Goal: Information Seeking & Learning: Learn about a topic

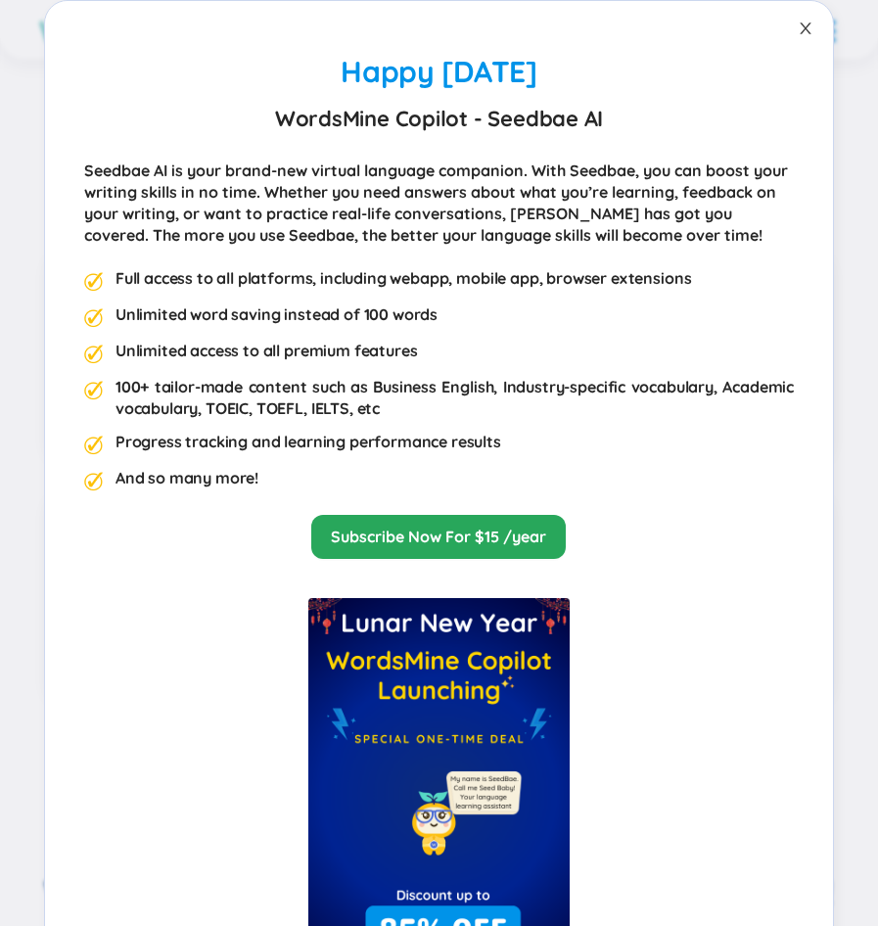
scroll to position [783, 0]
click at [798, 34] on icon "close" at bounding box center [806, 29] width 16 height 16
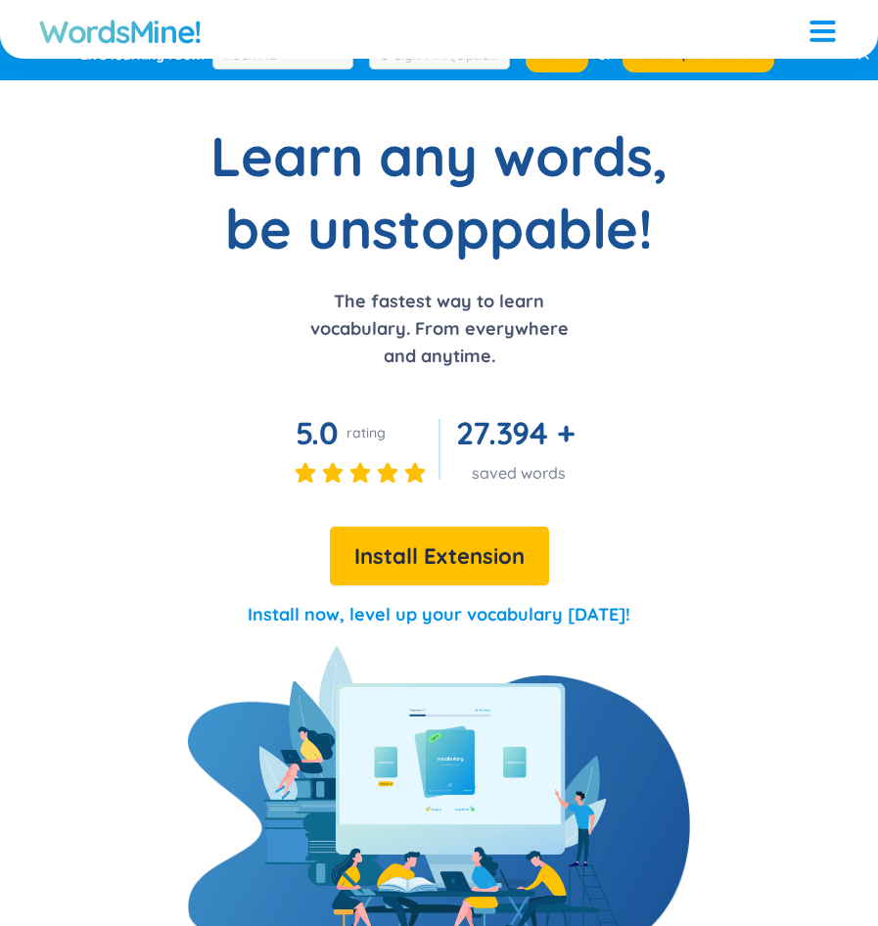
scroll to position [0, 0]
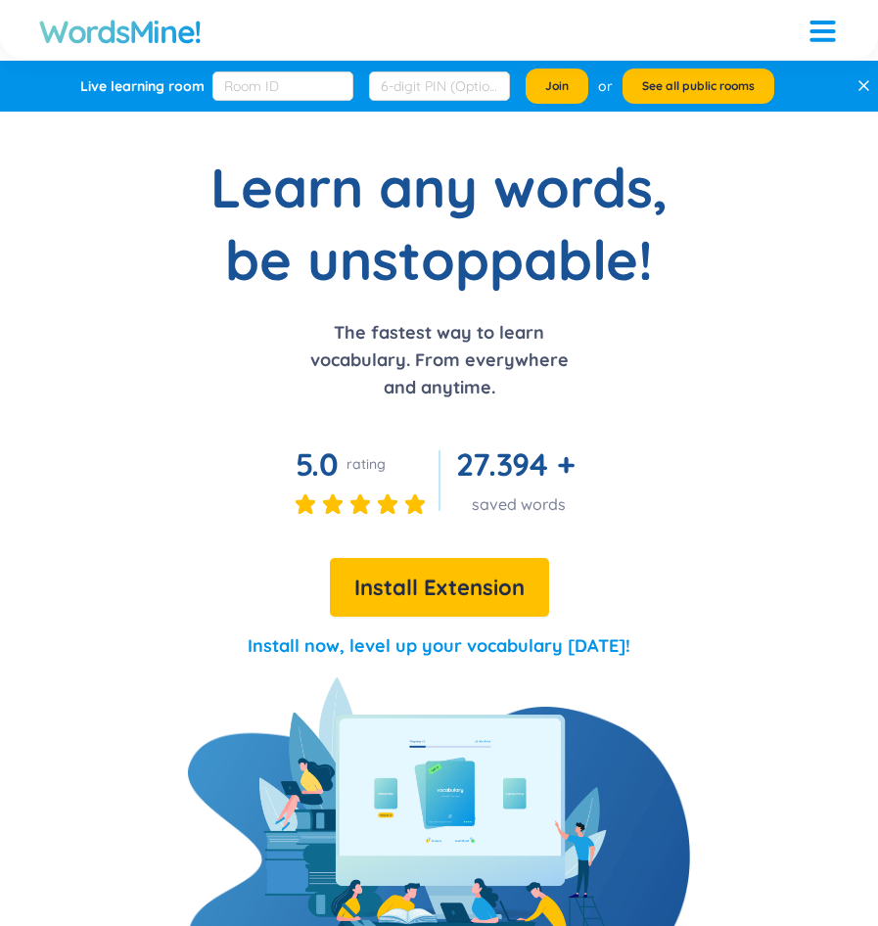
click at [820, 24] on div at bounding box center [822, 23] width 25 height 4
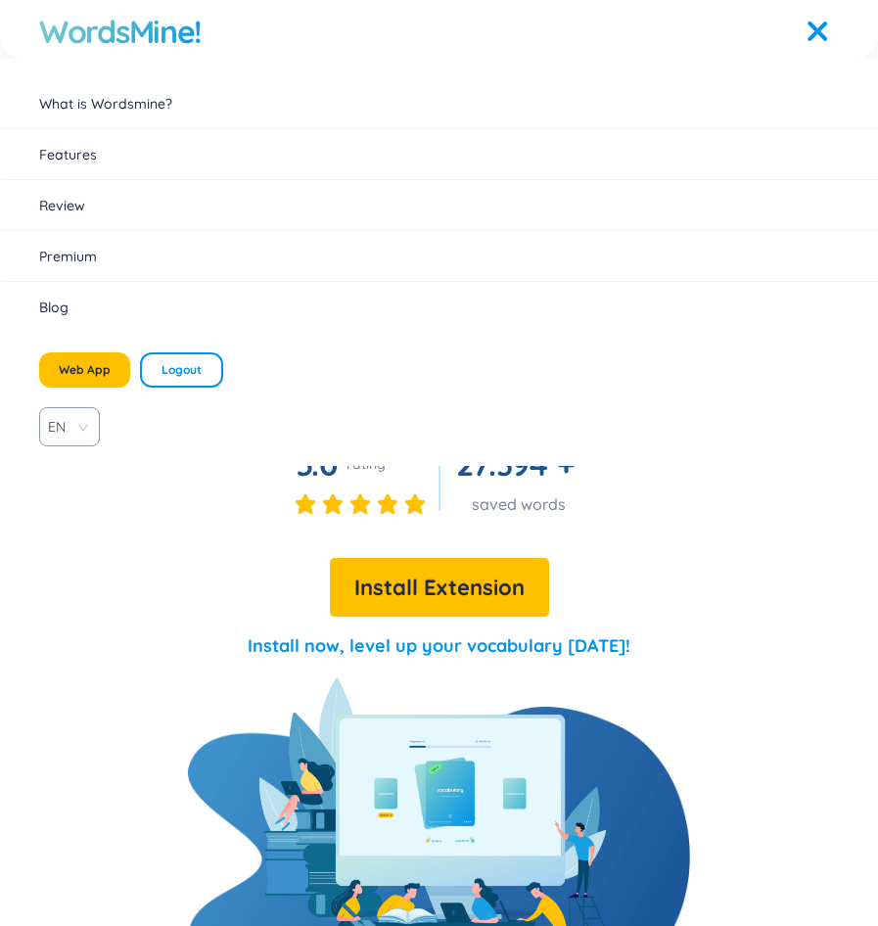
click at [176, 616] on div "Learn any words, be unstoppable! The fastest way to learn vocabulary. From ever…" at bounding box center [439, 414] width 878 height 527
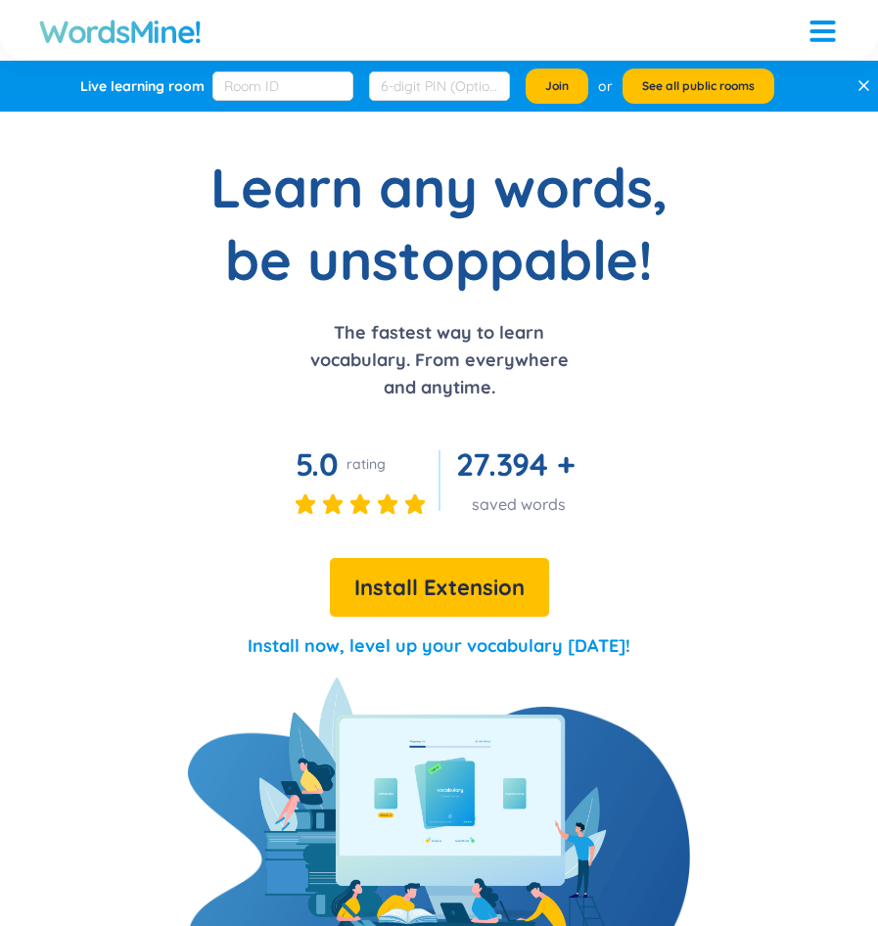
click at [142, 27] on h1 "WordsMine!" at bounding box center [120, 31] width 163 height 39
click at [141, 28] on h1 "WordsMine!" at bounding box center [120, 31] width 163 height 39
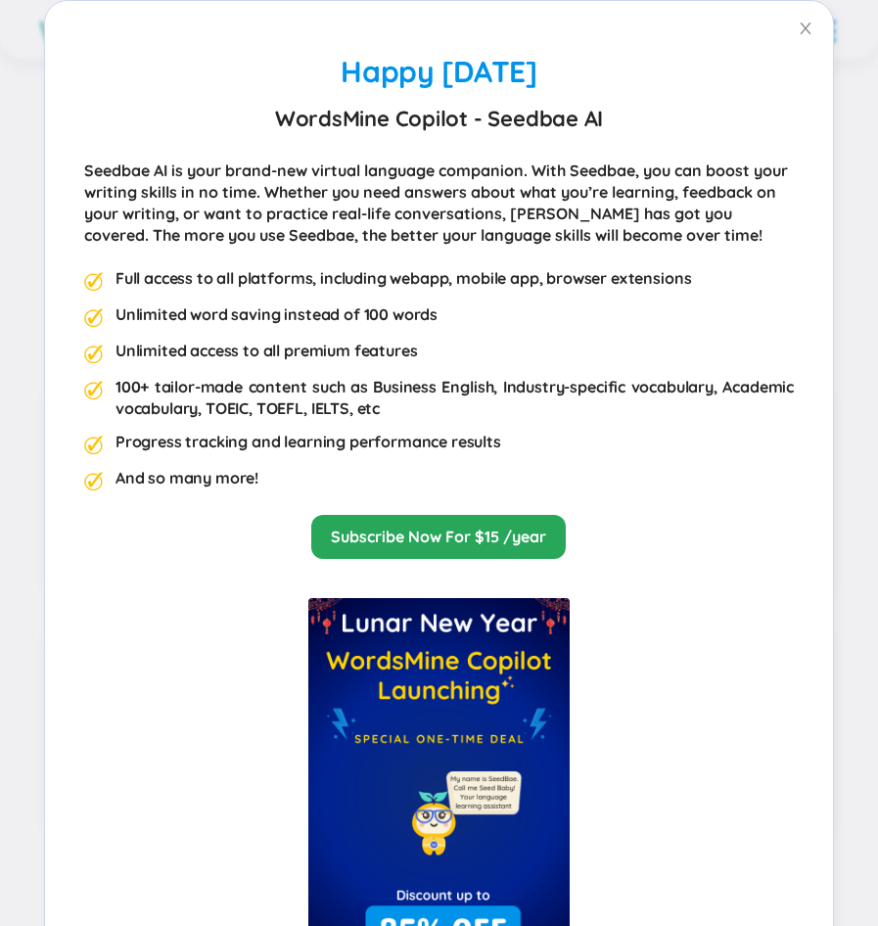
click at [426, 181] on div "Seedbae AI is your brand-new virtual language companion. With Seedbae, you can …" at bounding box center [439, 203] width 710 height 86
click at [757, 129] on div "WordsMine Copilot - Seedbae AI" at bounding box center [439, 118] width 710 height 35
click at [798, 33] on icon "close" at bounding box center [806, 29] width 16 height 16
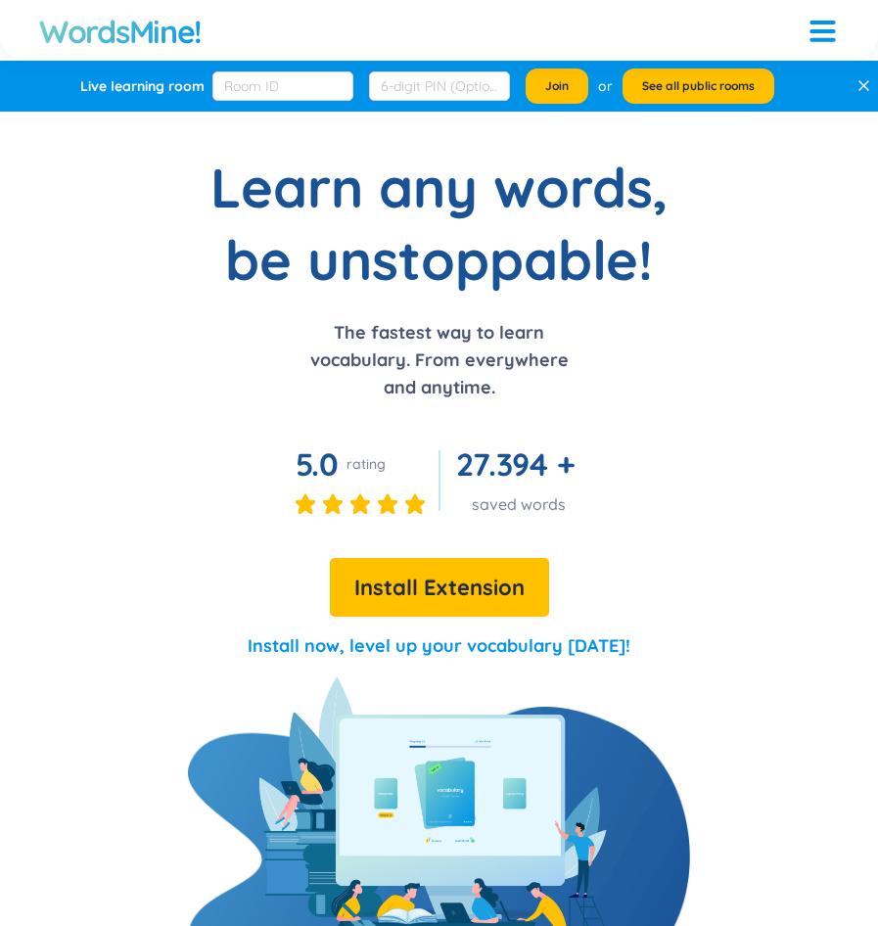
click at [115, 29] on h1 "WordsMine!" at bounding box center [120, 31] width 163 height 39
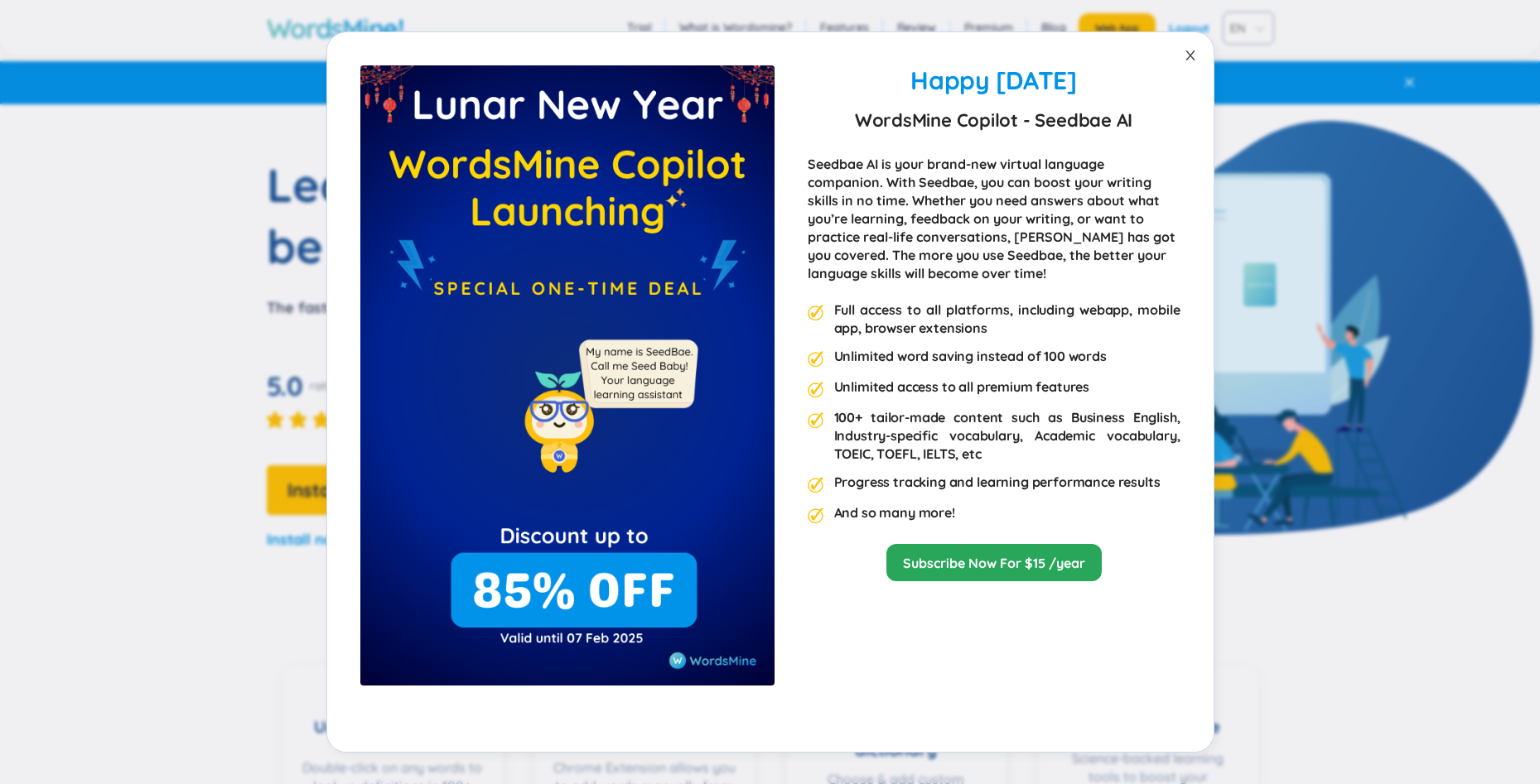
click at [742, 52] on icon "close" at bounding box center [1191, 56] width 14 height 14
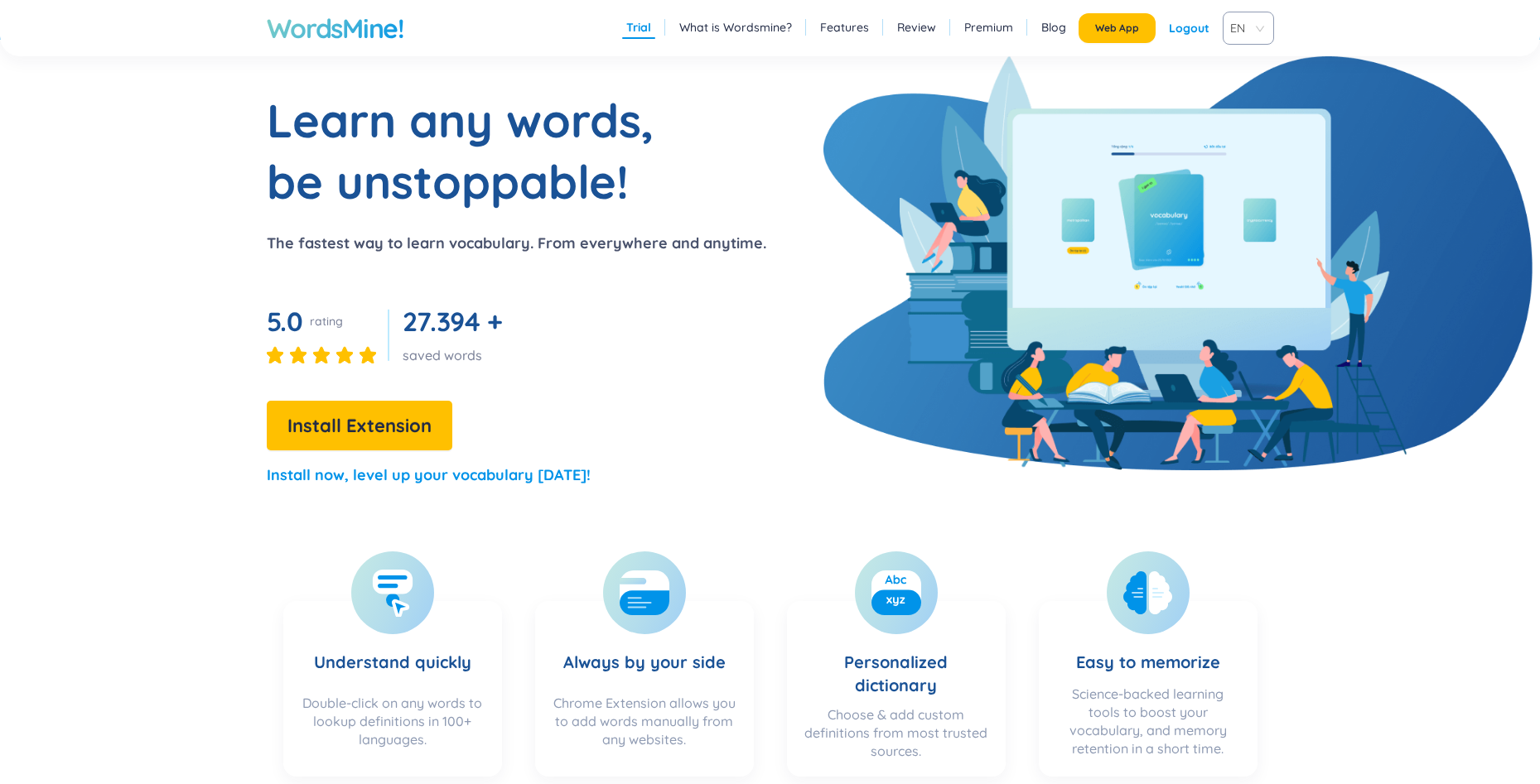
scroll to position [166, 0]
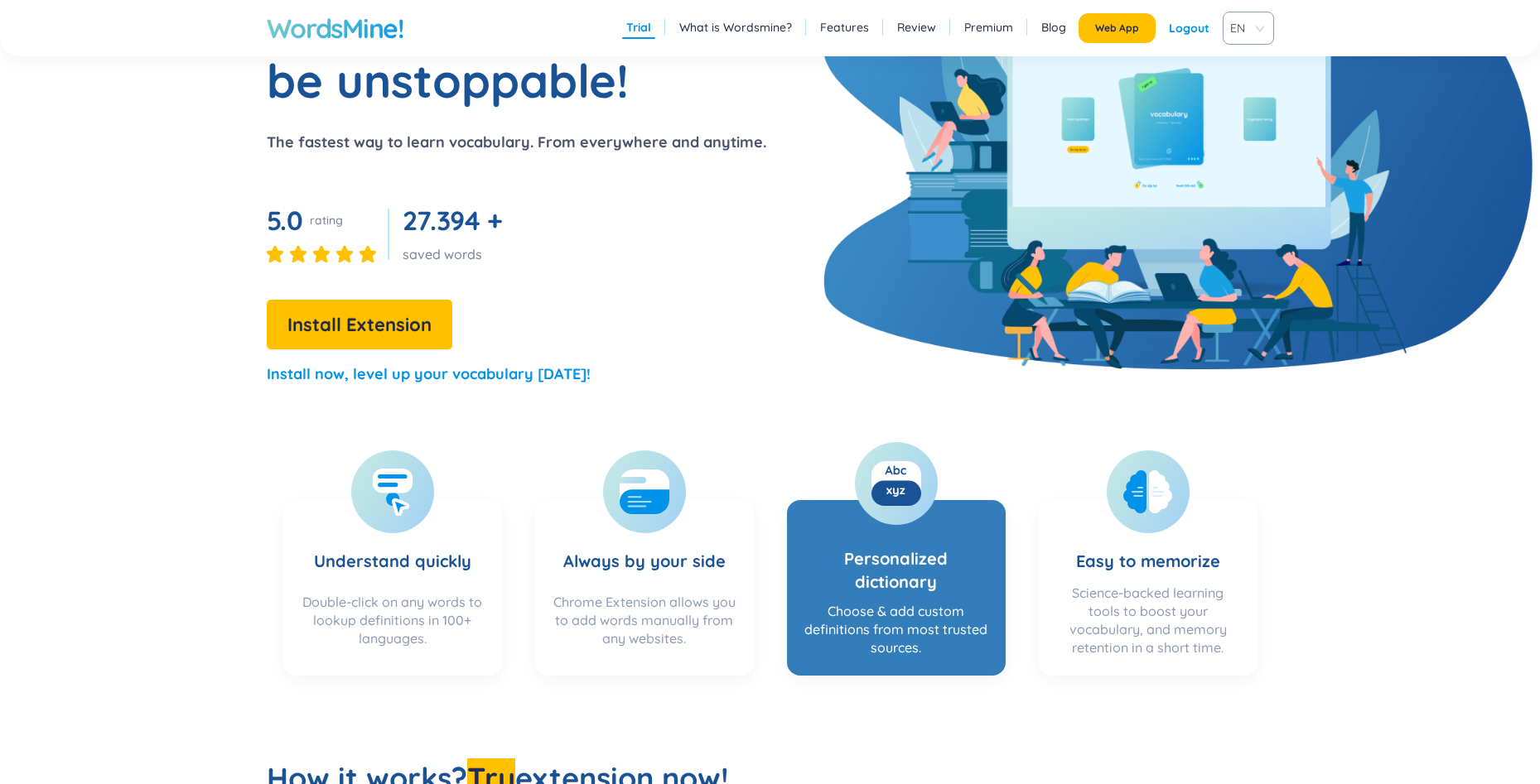
click at [742, 551] on h3 "Personalized dictionary" at bounding box center [896, 554] width 185 height 79
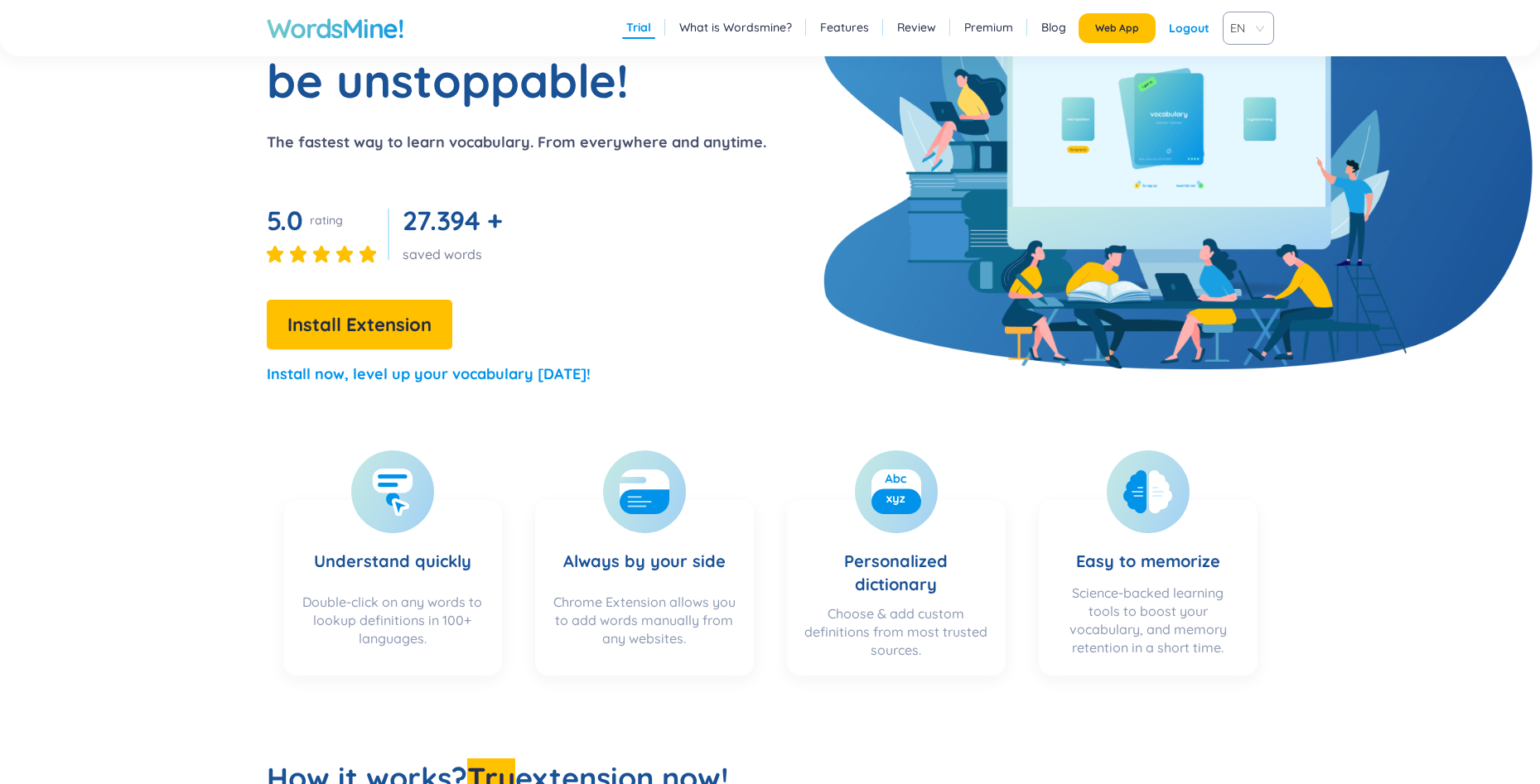
click at [328, 491] on div "Understand quickly Double-click on any words to lookup definitions in 100+ lang…" at bounding box center [393, 588] width 252 height 209
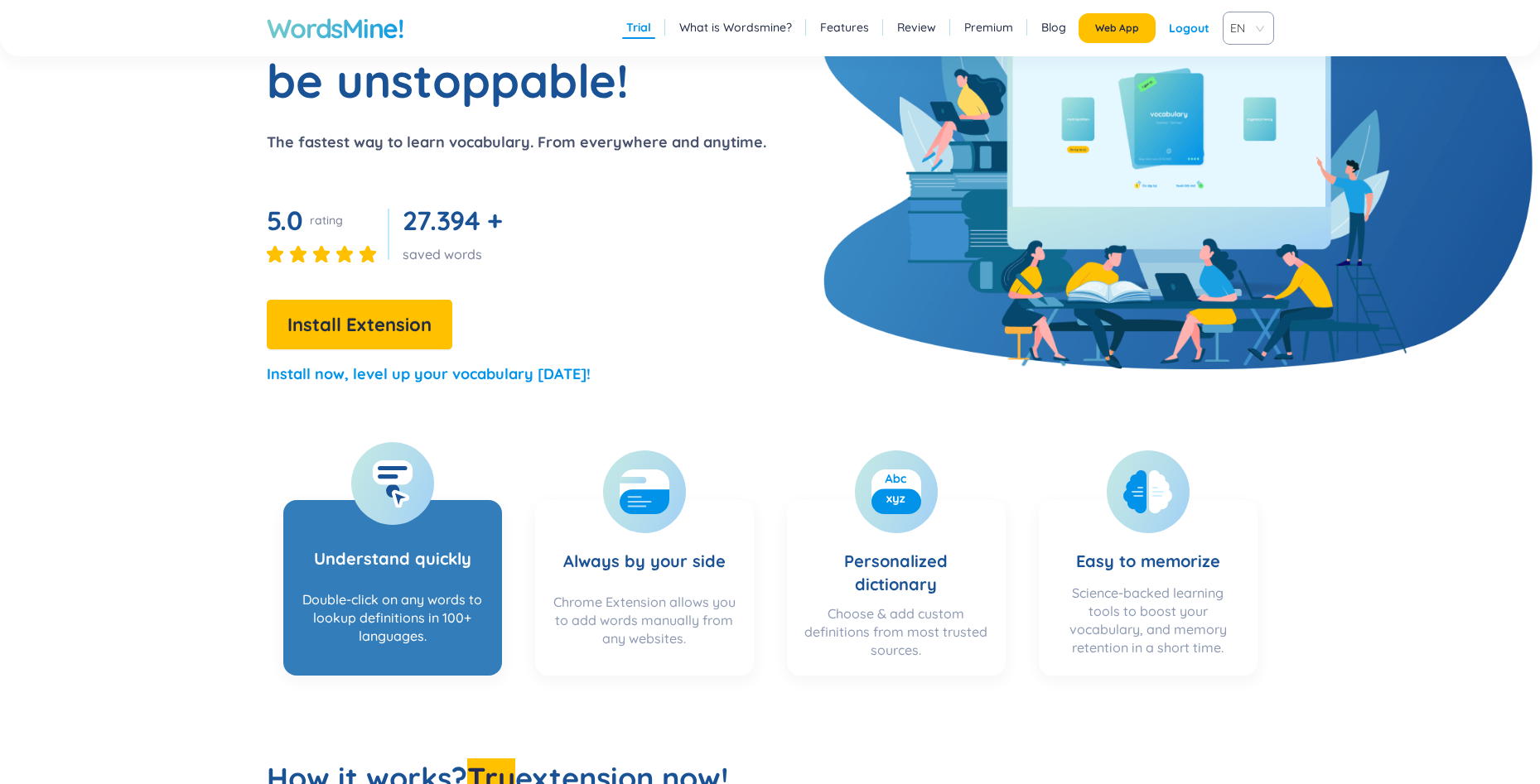
click at [377, 474] on rect at bounding box center [392, 472] width 40 height 25
click at [384, 502] on icon at bounding box center [393, 483] width 41 height 48
click at [459, 523] on h3 "Understand quickly" at bounding box center [393, 548] width 157 height 68
click at [440, 550] on h3 "Understand quickly" at bounding box center [393, 548] width 157 height 68
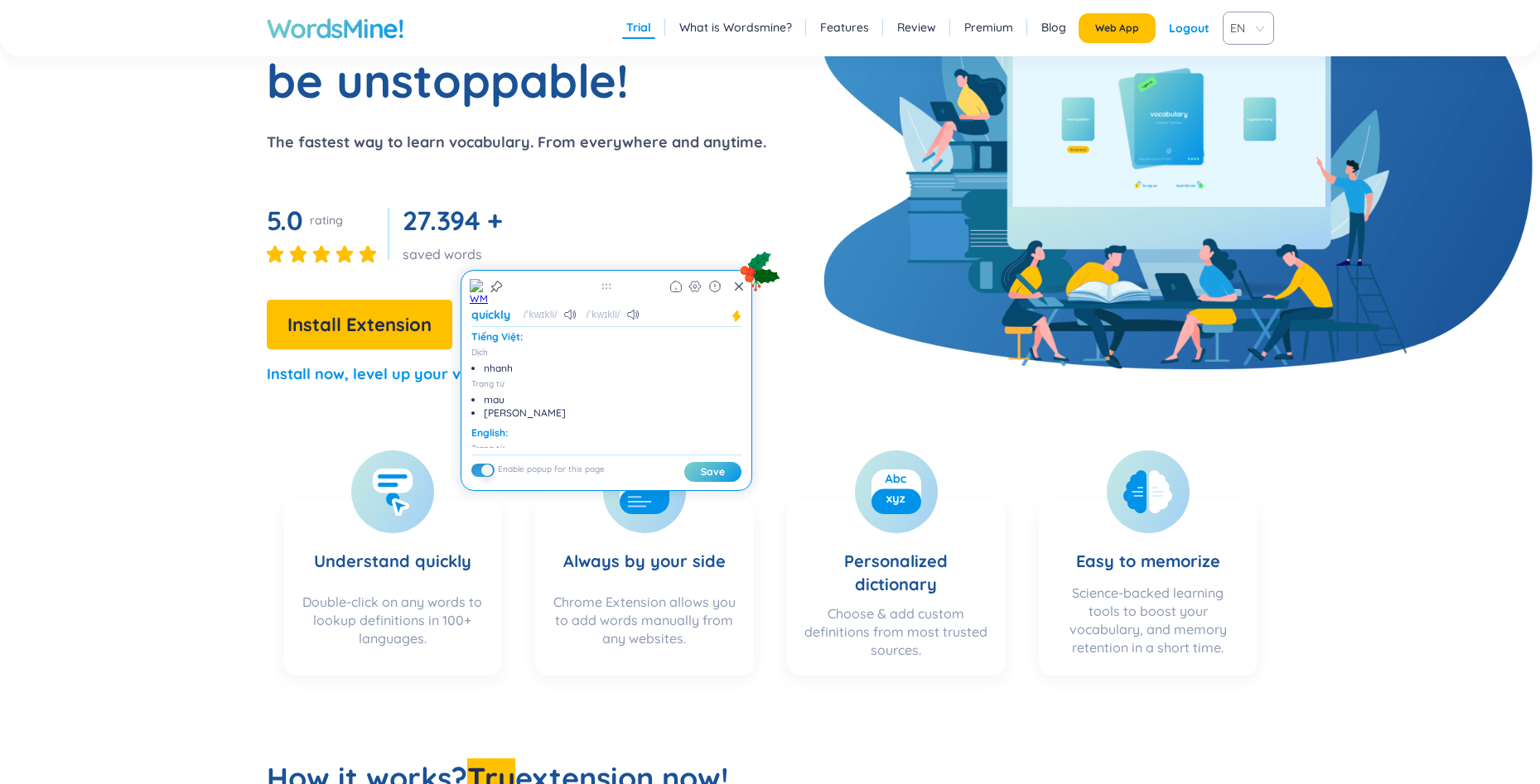
click at [245, 434] on section "Understand quickly Double-click on any words to lookup definitions in 100+ lang…" at bounding box center [771, 554] width 1273 height 275
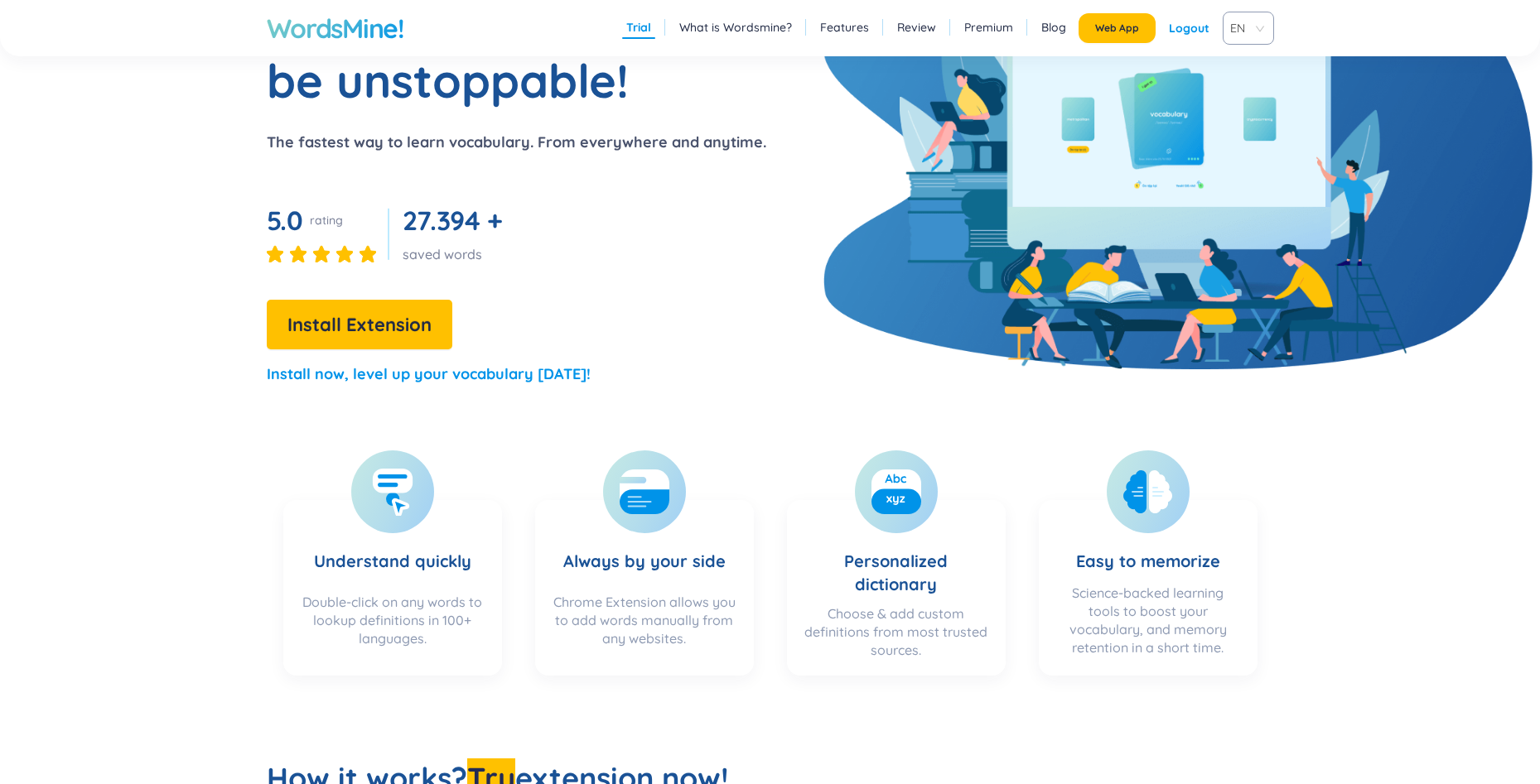
click at [742, 23] on link "What is Wordsmine?" at bounding box center [735, 28] width 113 height 17
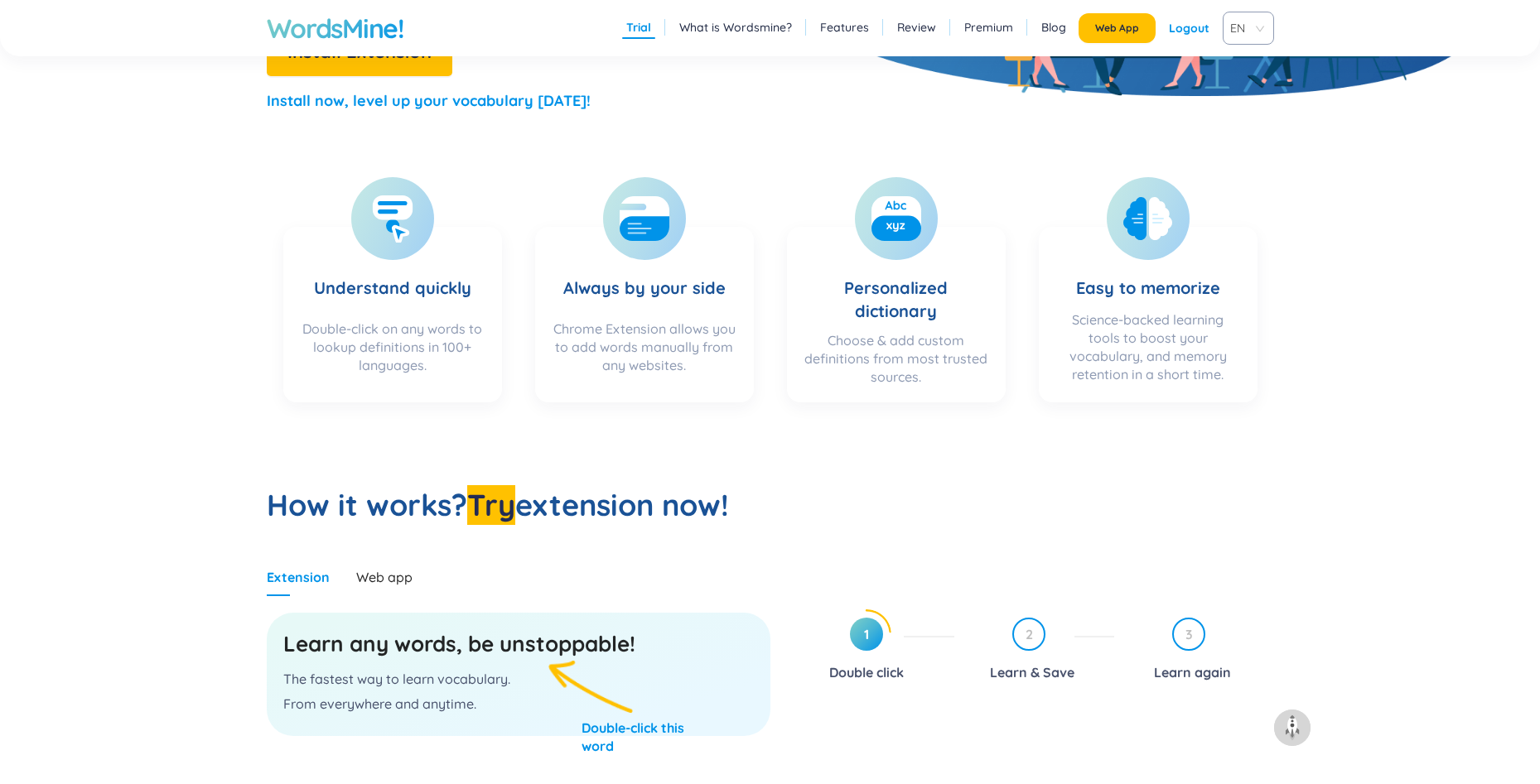
scroll to position [182, 0]
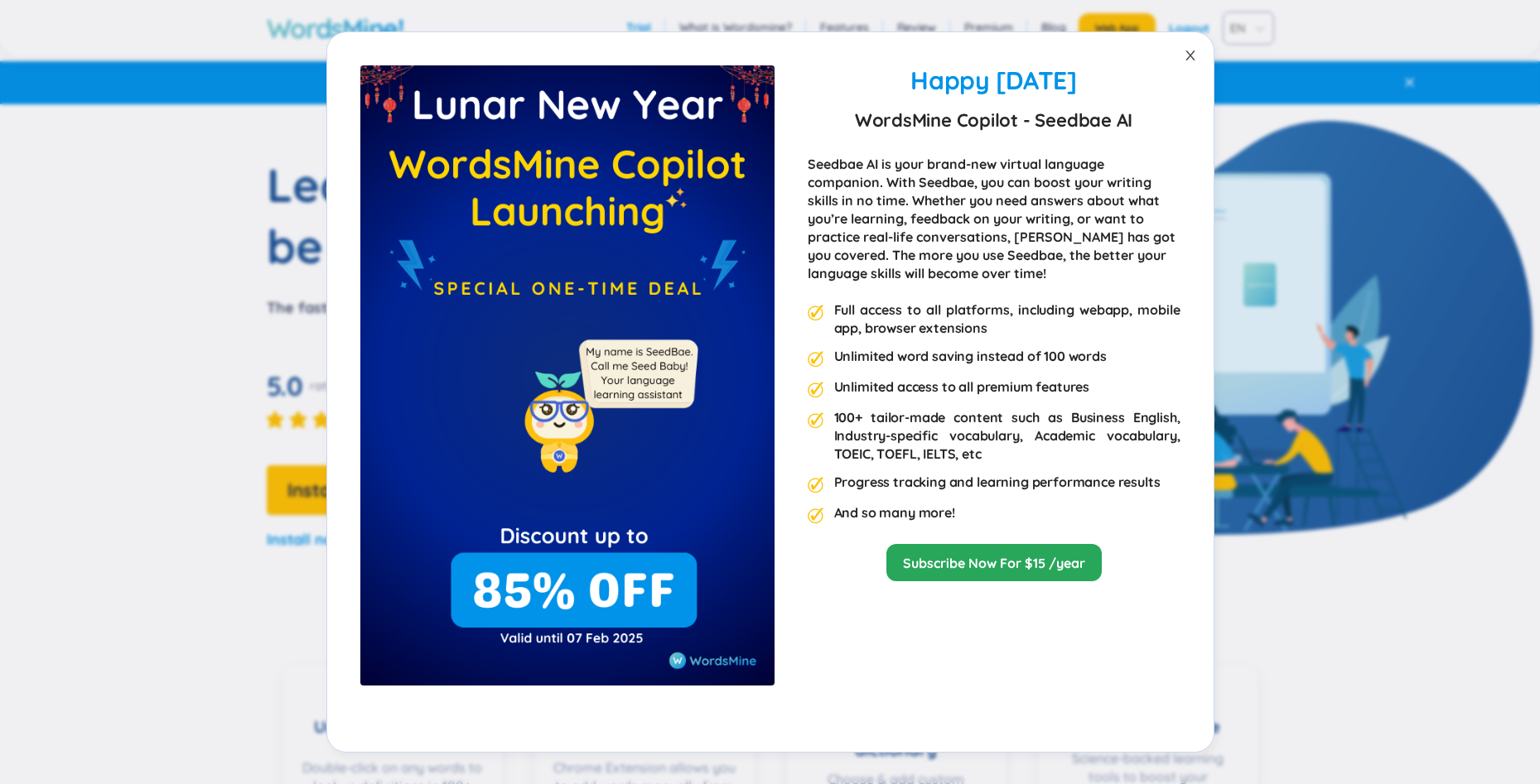
click at [1191, 59] on icon "close" at bounding box center [1191, 56] width 14 height 14
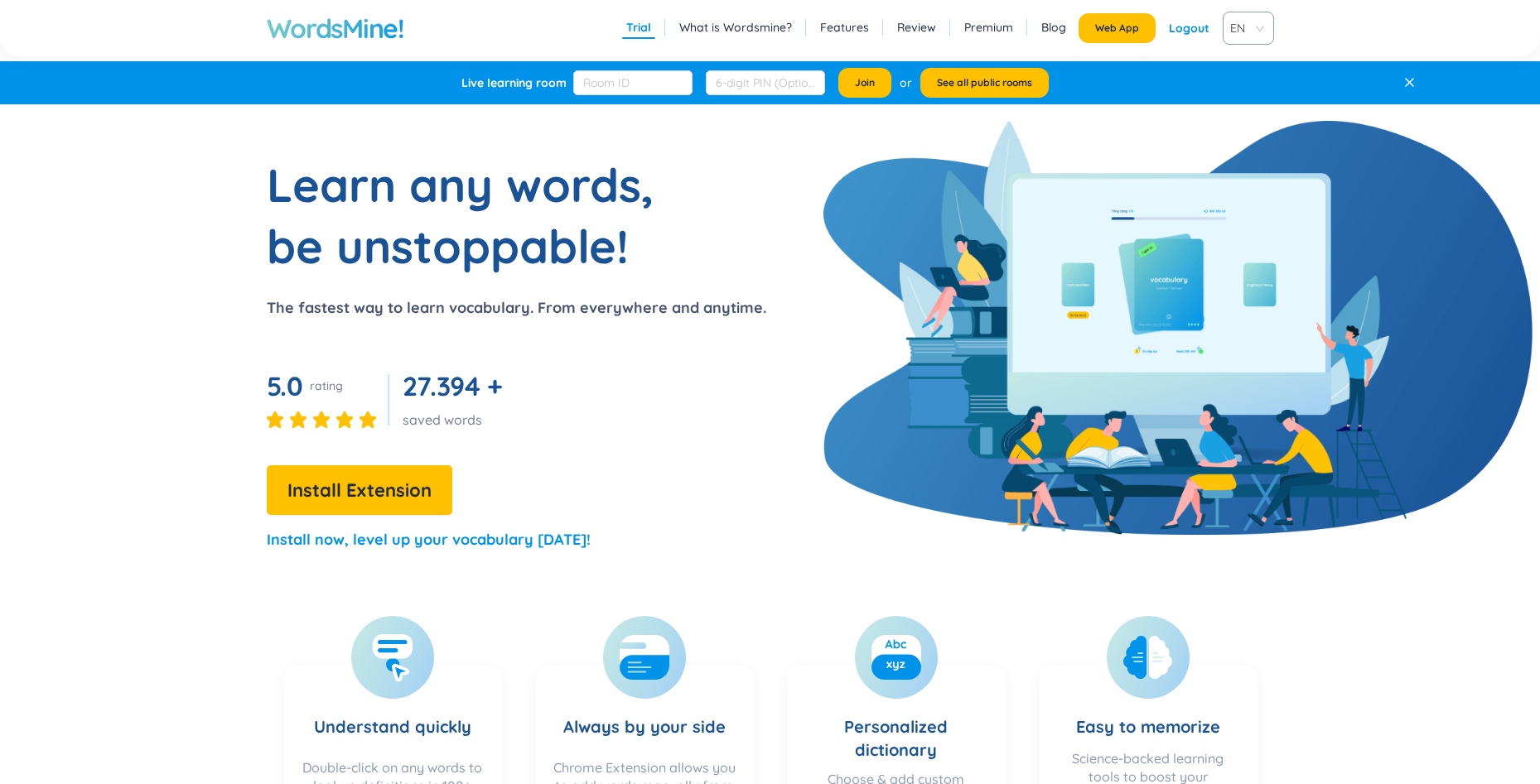
click at [1408, 83] on icon at bounding box center [1410, 82] width 8 height 8
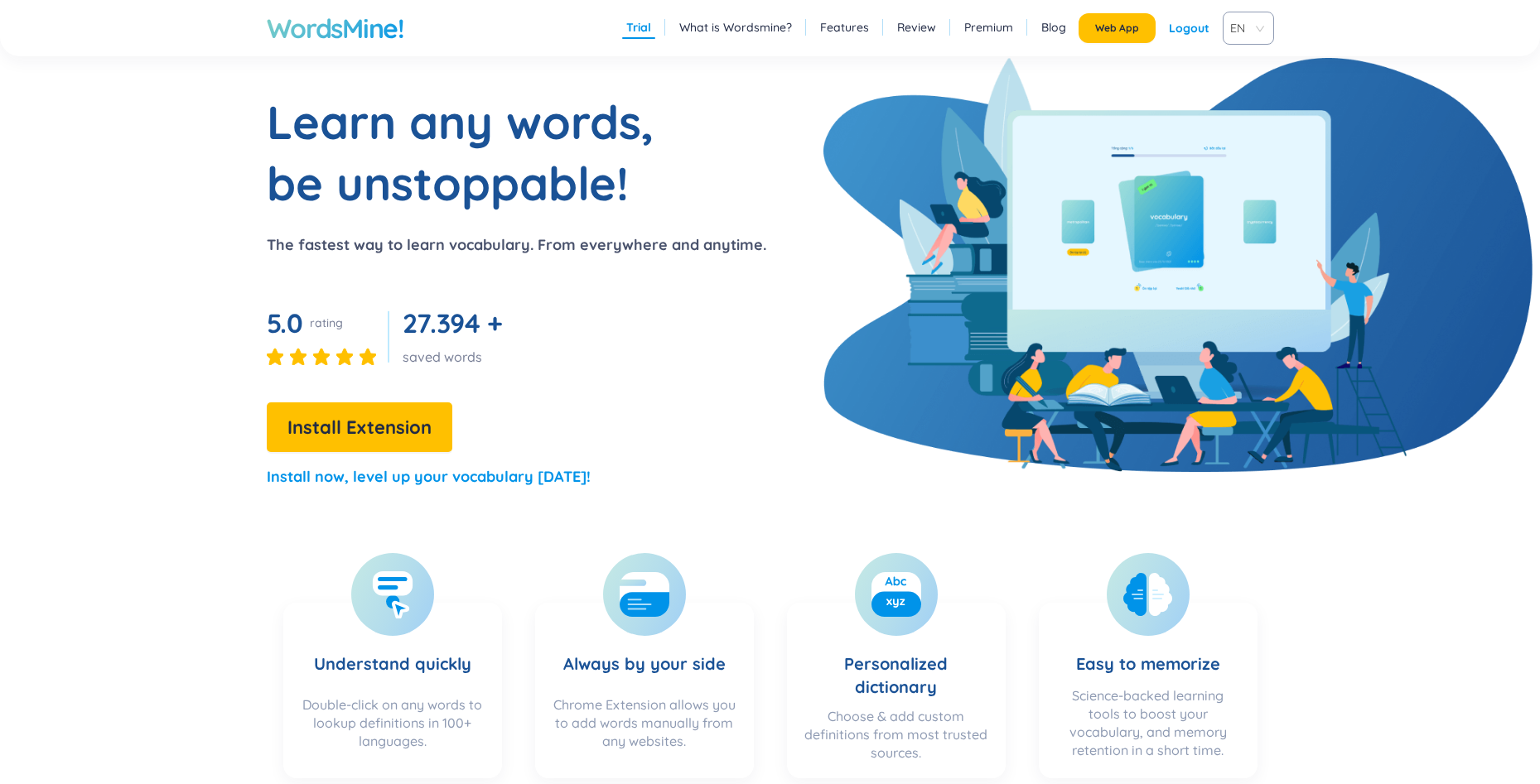
click at [1257, 18] on span "EN" at bounding box center [1245, 28] width 30 height 25
click at [1250, 96] on div "VIE" at bounding box center [1247, 91] width 31 height 19
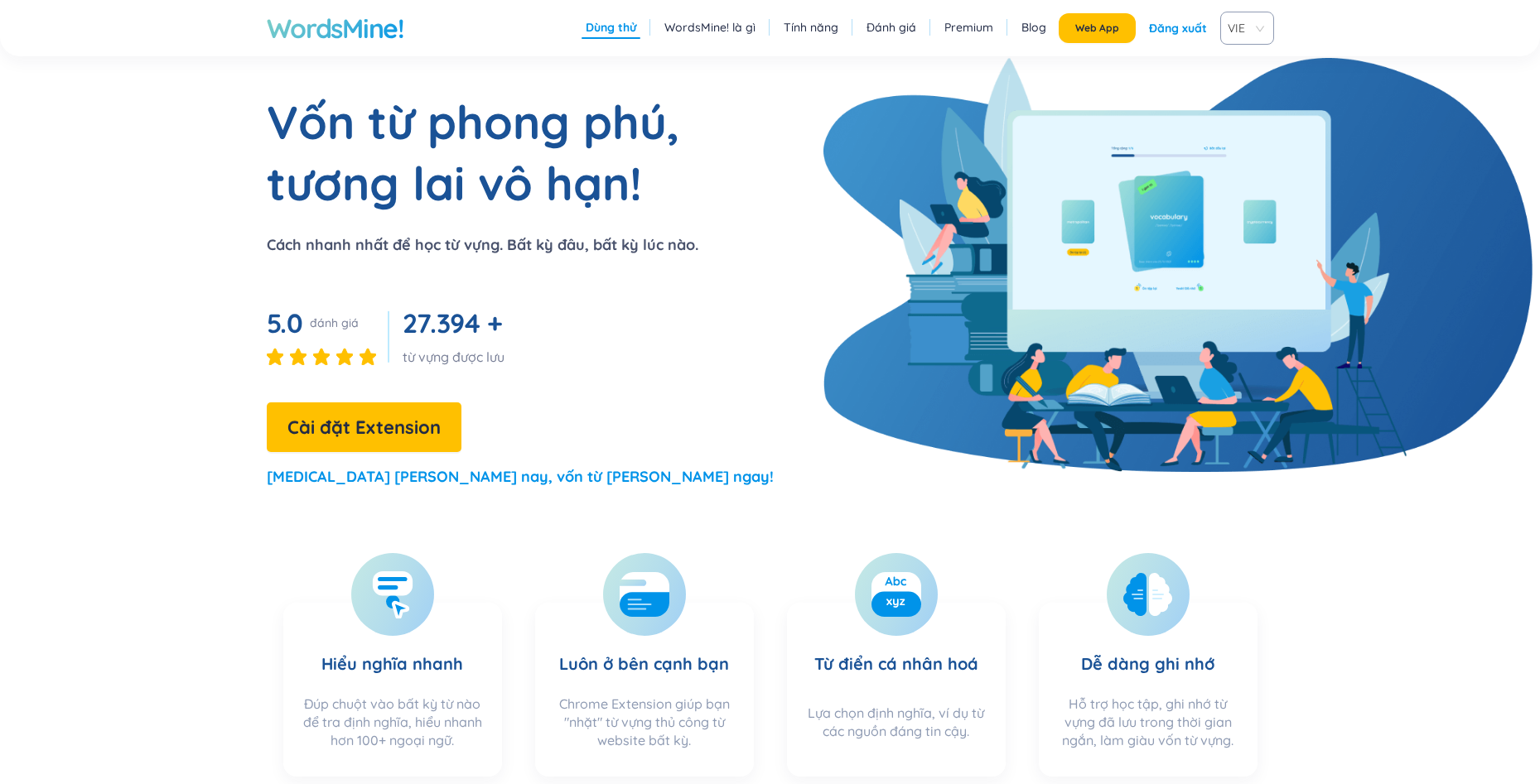
click at [633, 37] on li "Dùng thử" at bounding box center [611, 28] width 59 height 21
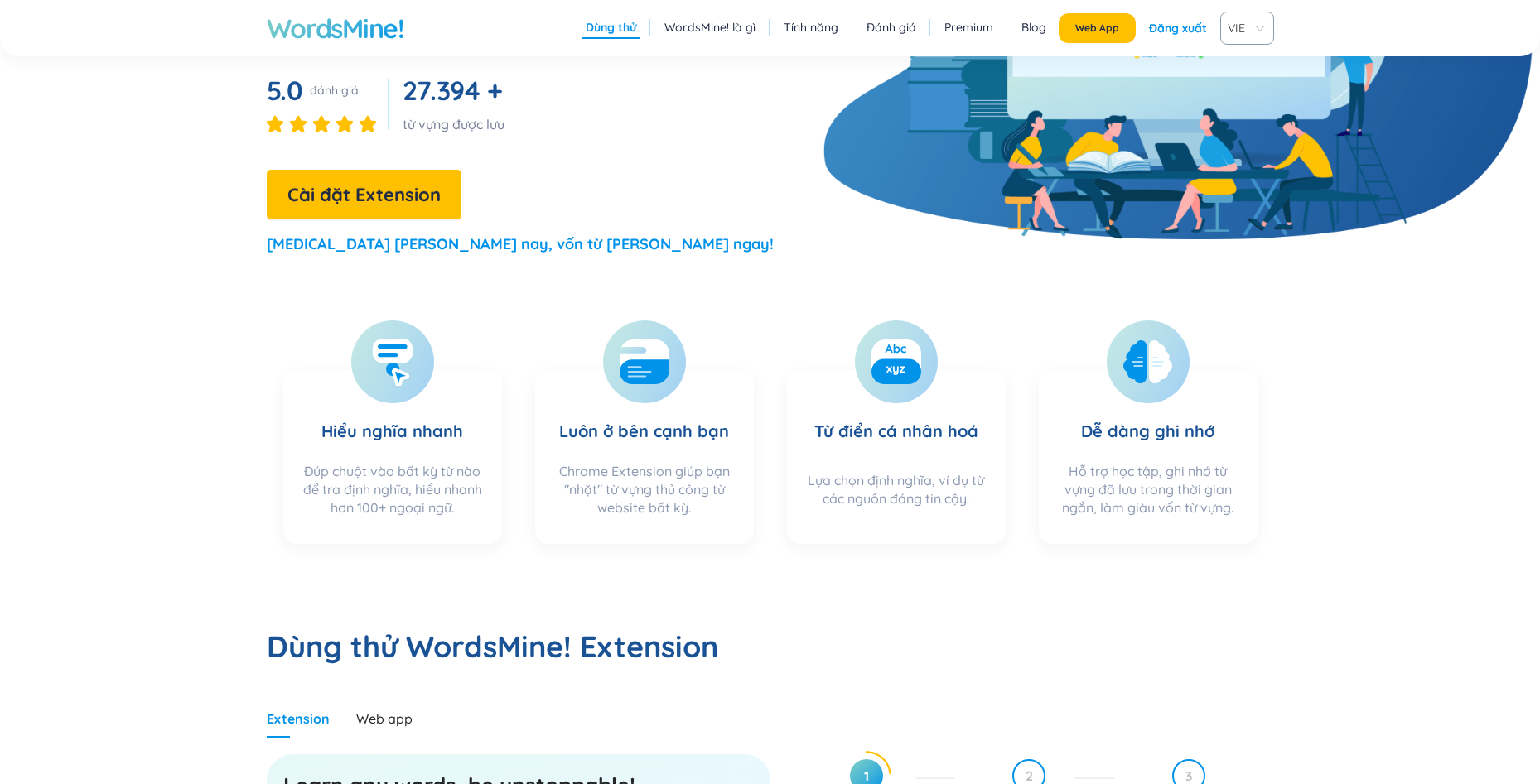
scroll to position [249, 0]
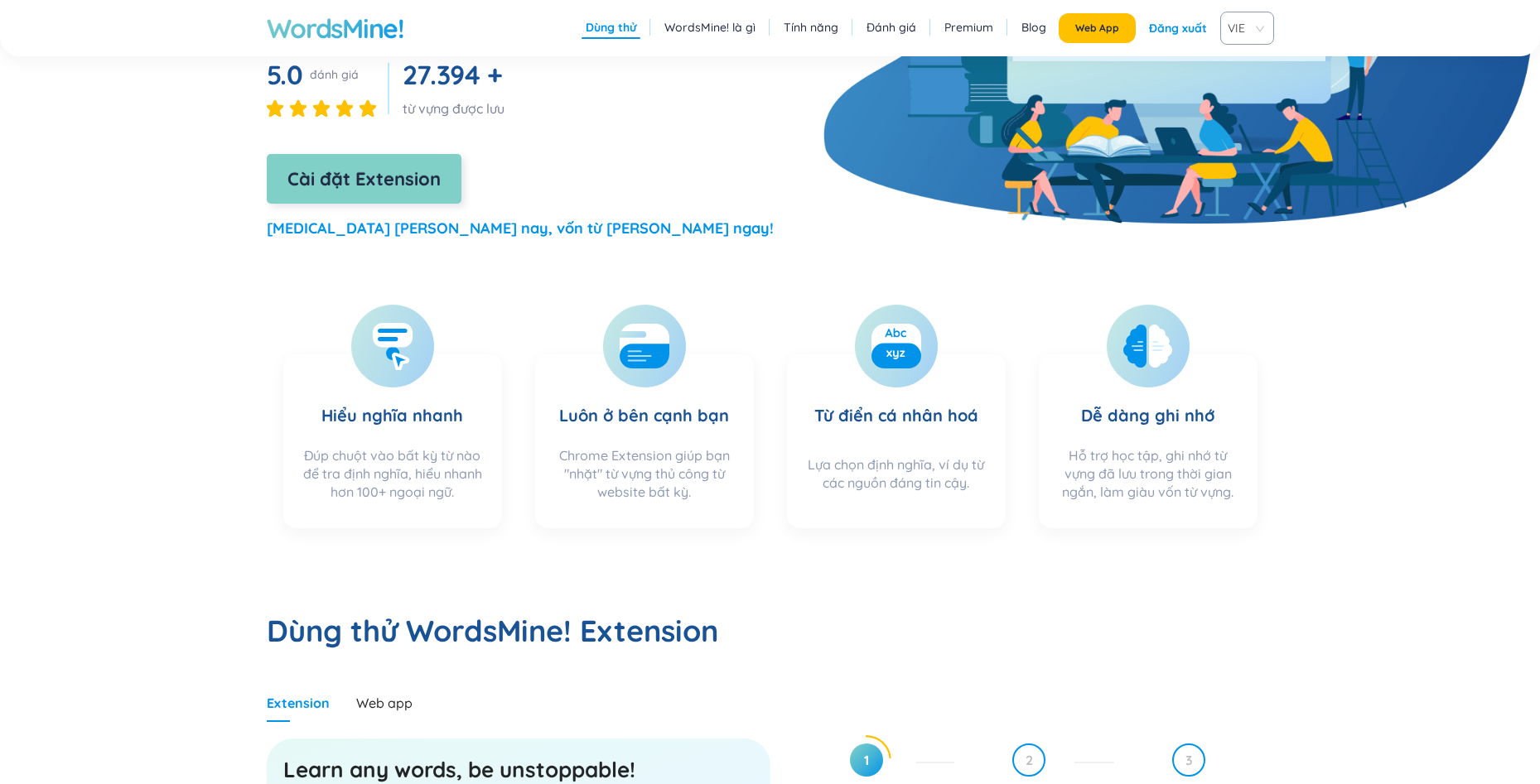
click at [411, 188] on span "Cài đặt Extension" at bounding box center [364, 179] width 153 height 29
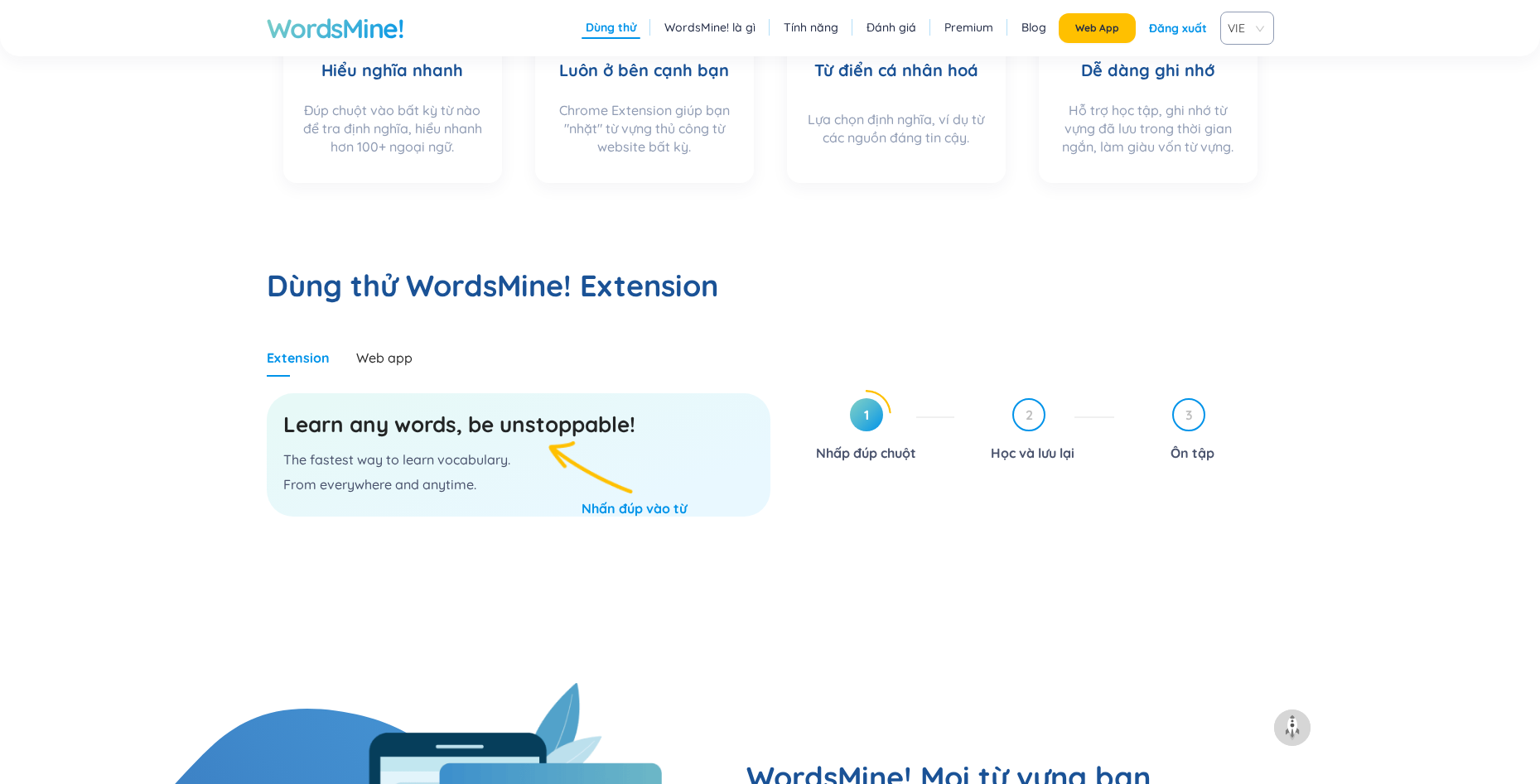
scroll to position [496, 0]
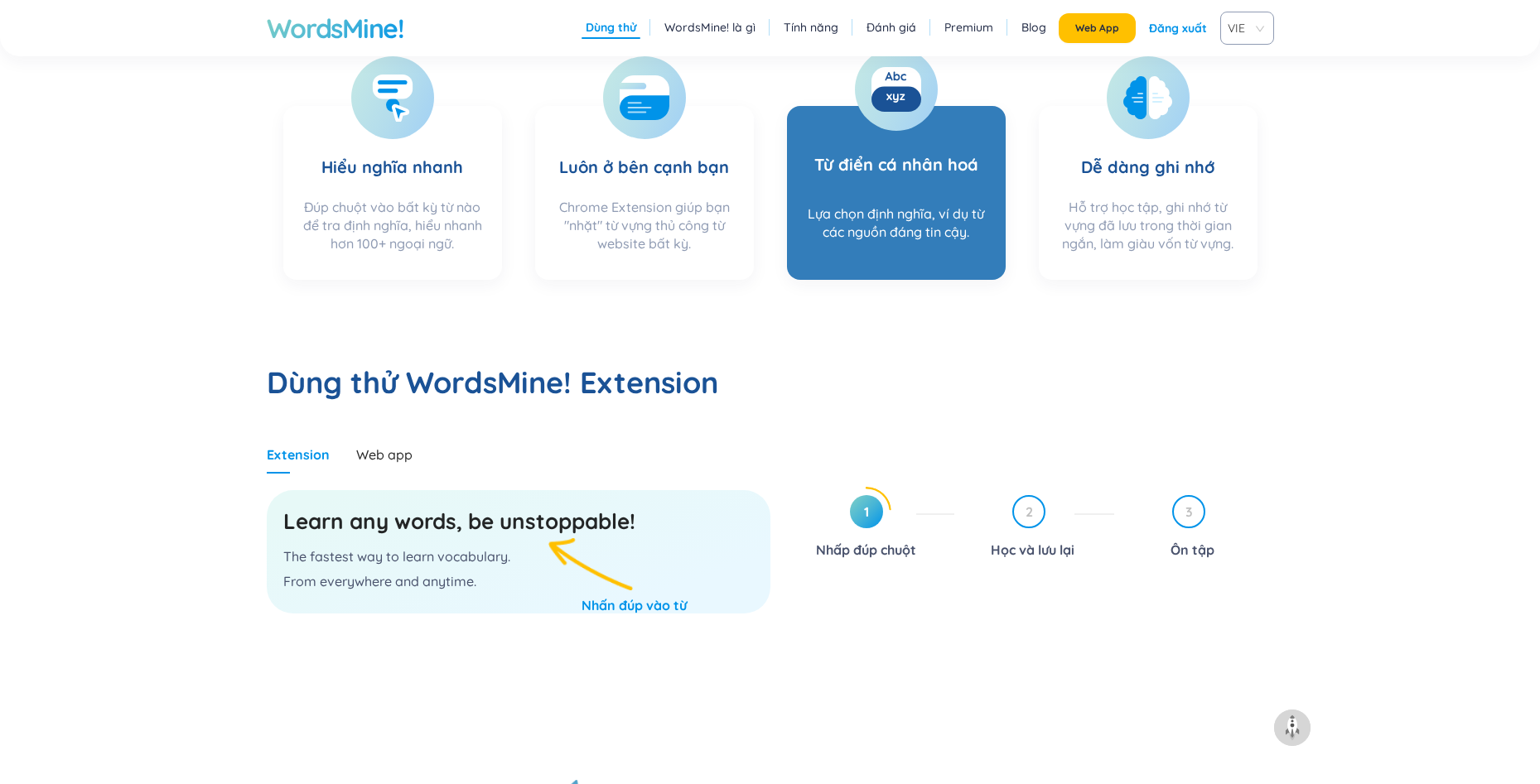
click at [925, 107] on div at bounding box center [896, 90] width 83 height 83
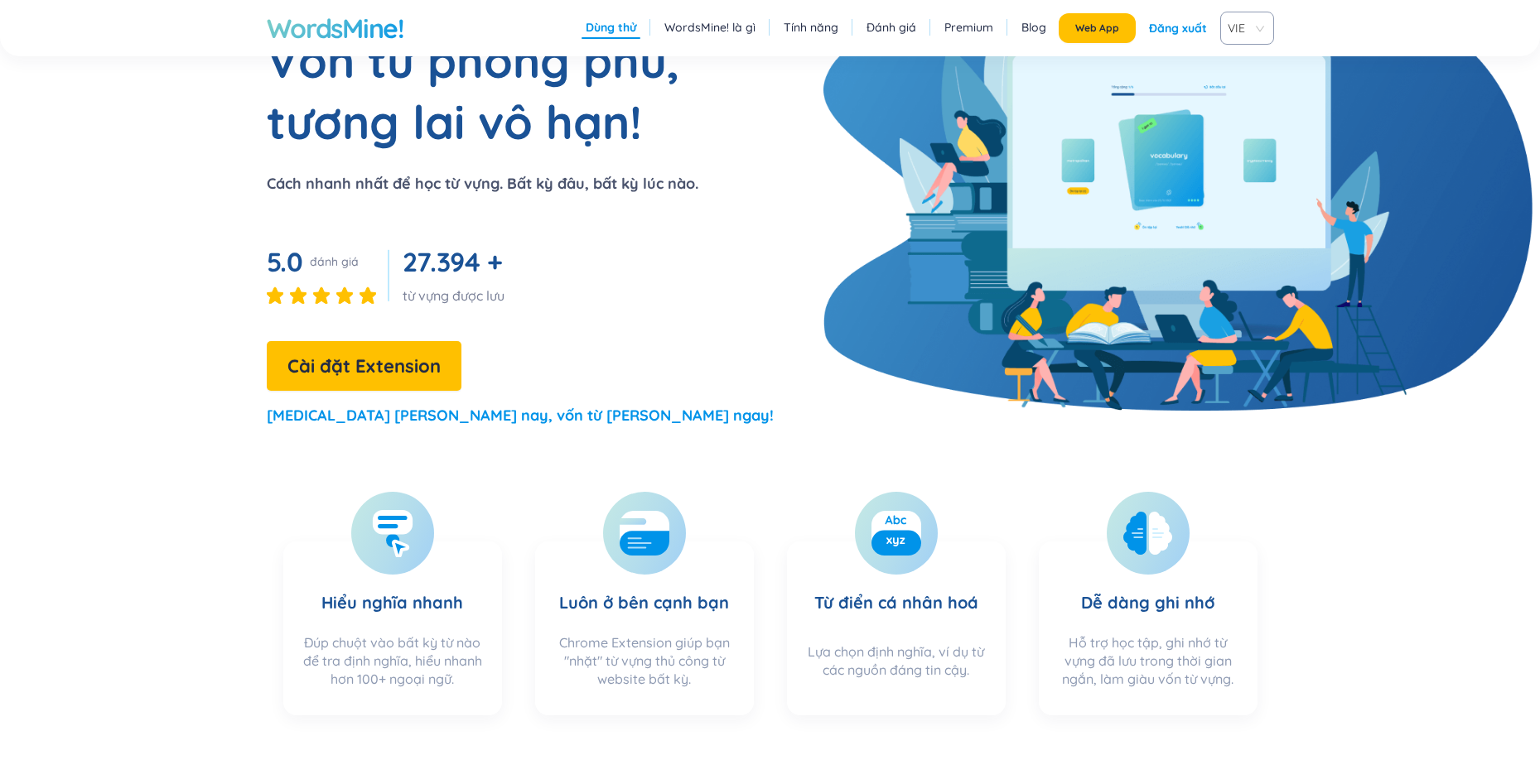
scroll to position [0, 0]
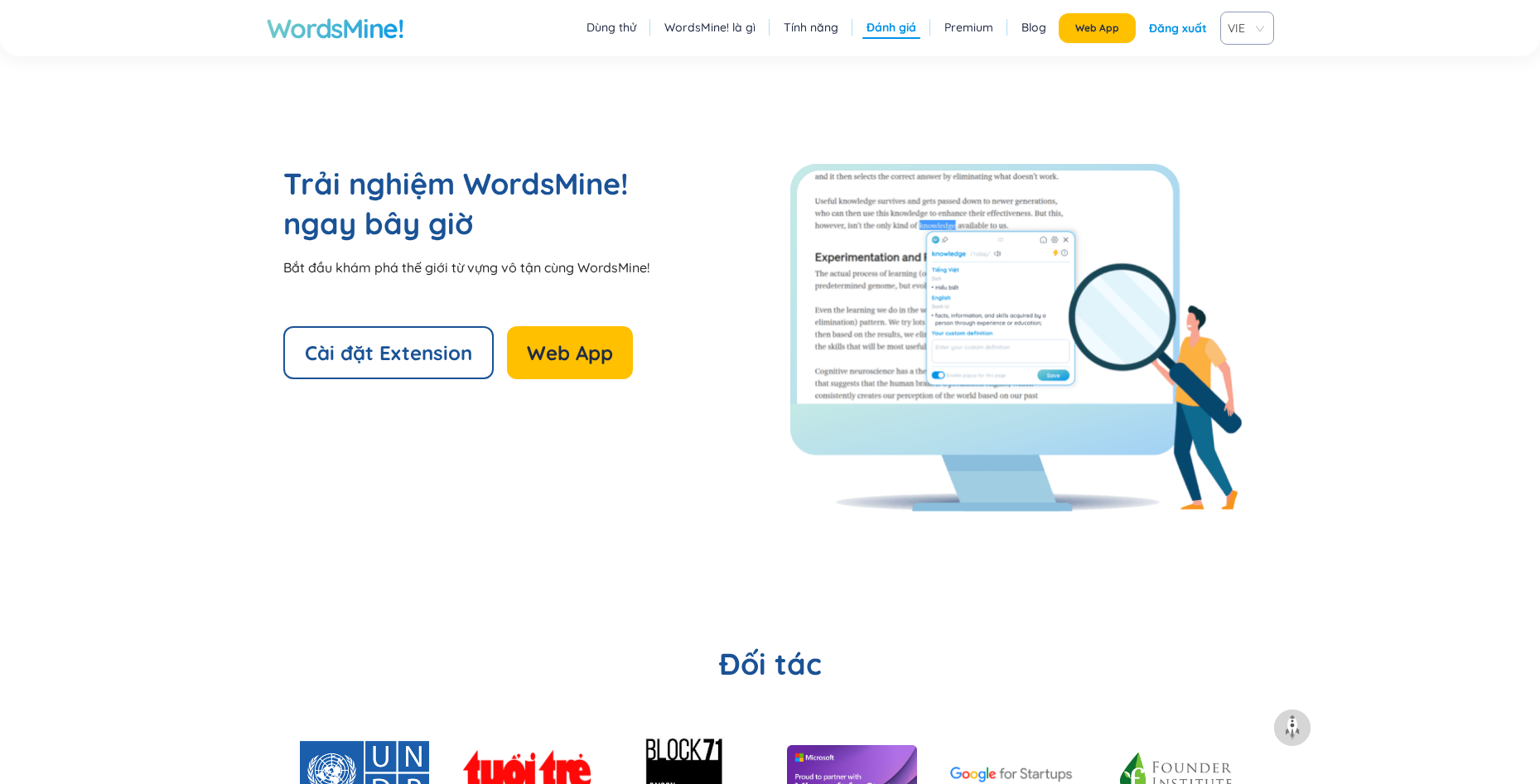
scroll to position [3312, 0]
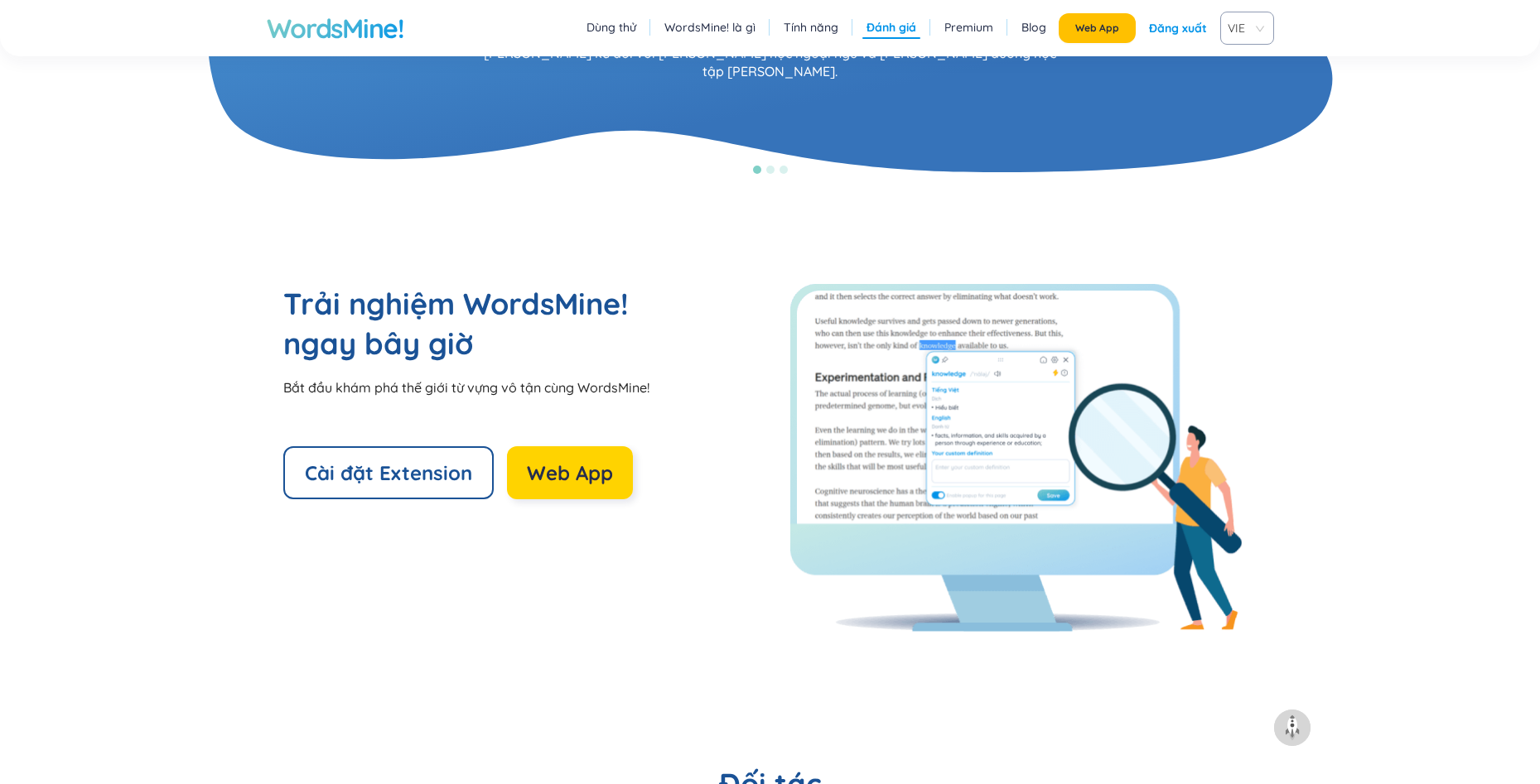
click at [609, 479] on span "Web App" at bounding box center [570, 472] width 86 height 26
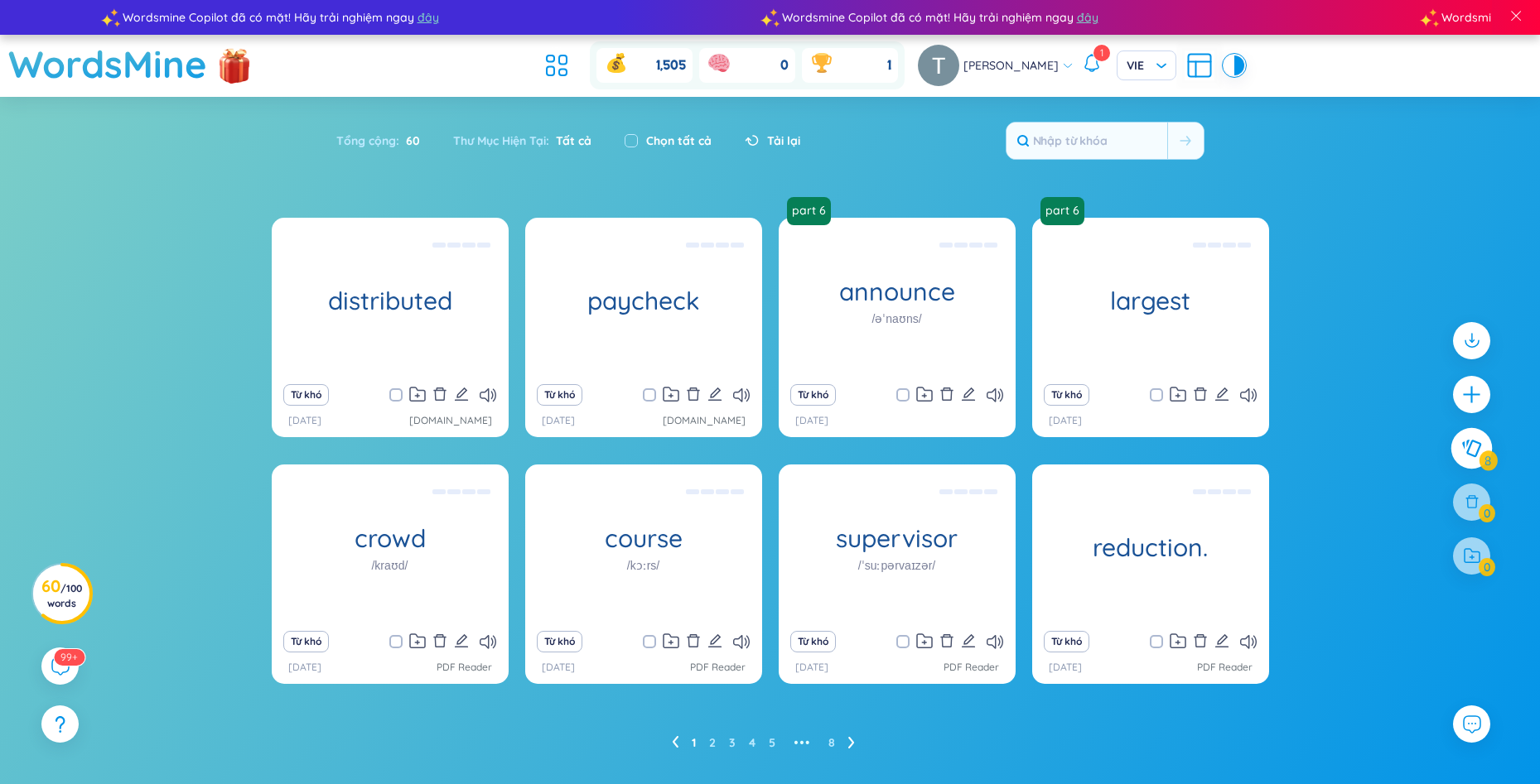
click at [1473, 452] on icon at bounding box center [1471, 448] width 19 height 19
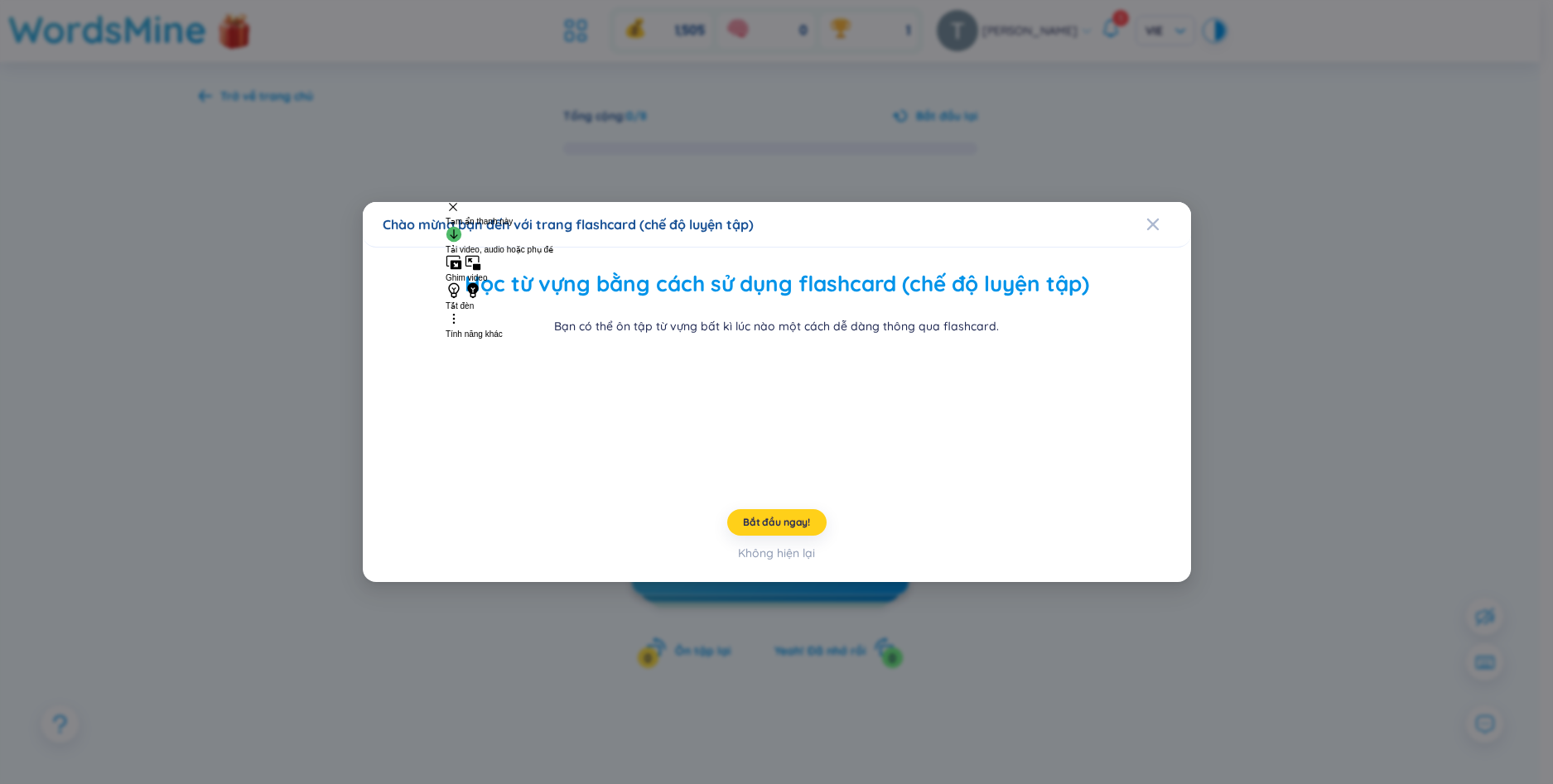
click at [802, 529] on span "Bắt đầu ngay!" at bounding box center [776, 523] width 67 height 14
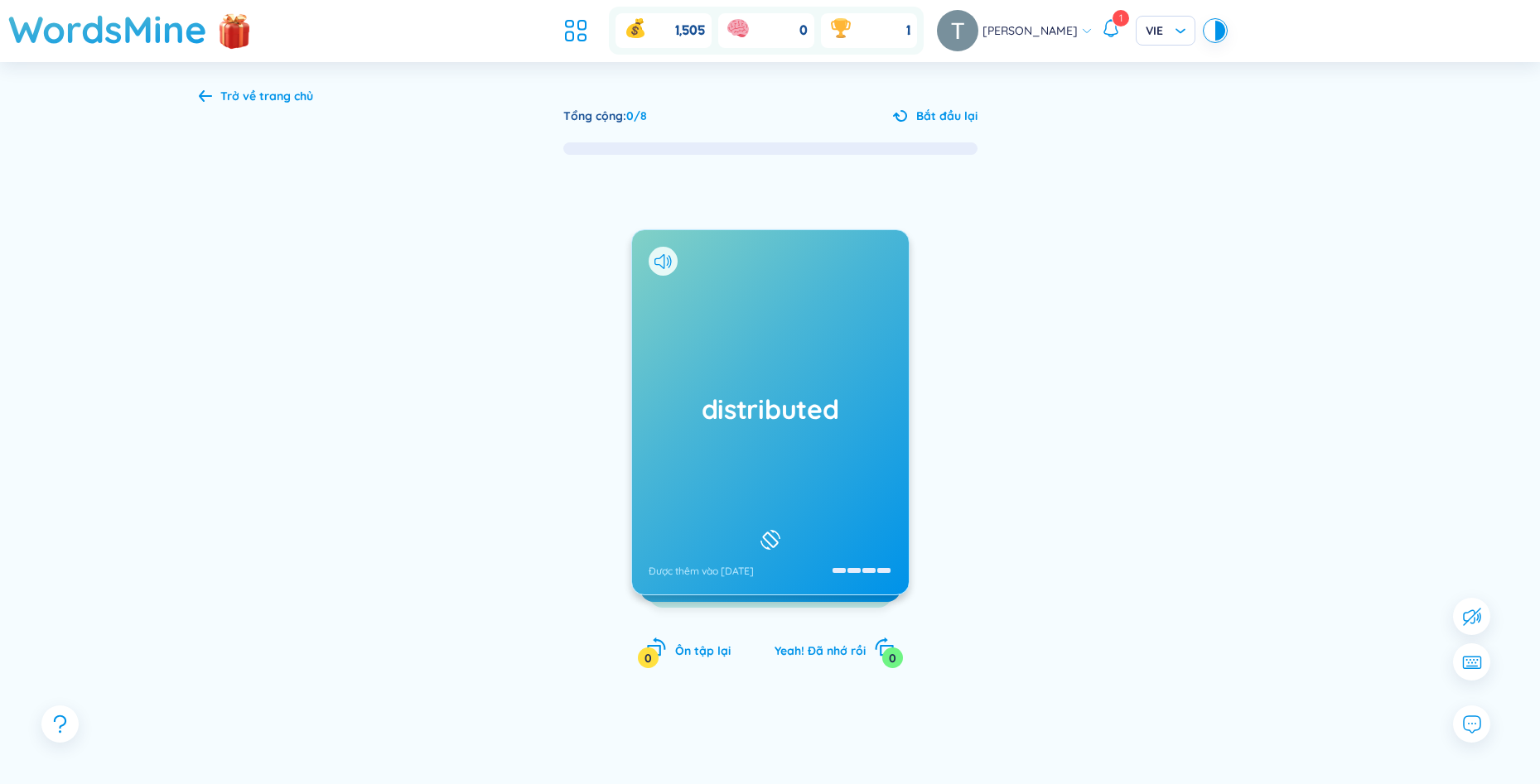
click at [834, 351] on div "distributed Được thêm vào 28/8/2025" at bounding box center [770, 412] width 277 height 365
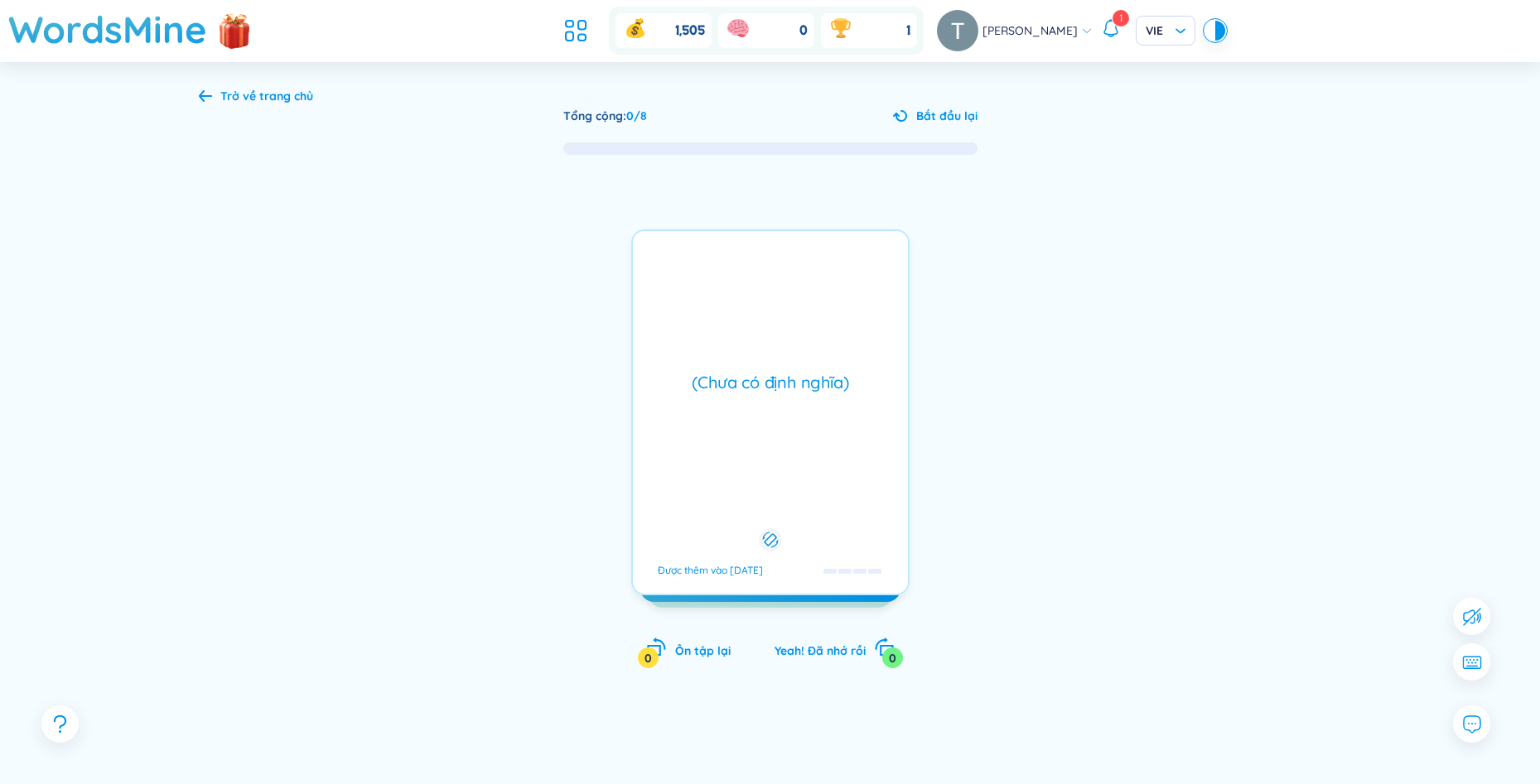
click at [834, 351] on div "(Chưa có định nghĩa) Được thêm vào 28/8/2025" at bounding box center [770, 412] width 278 height 366
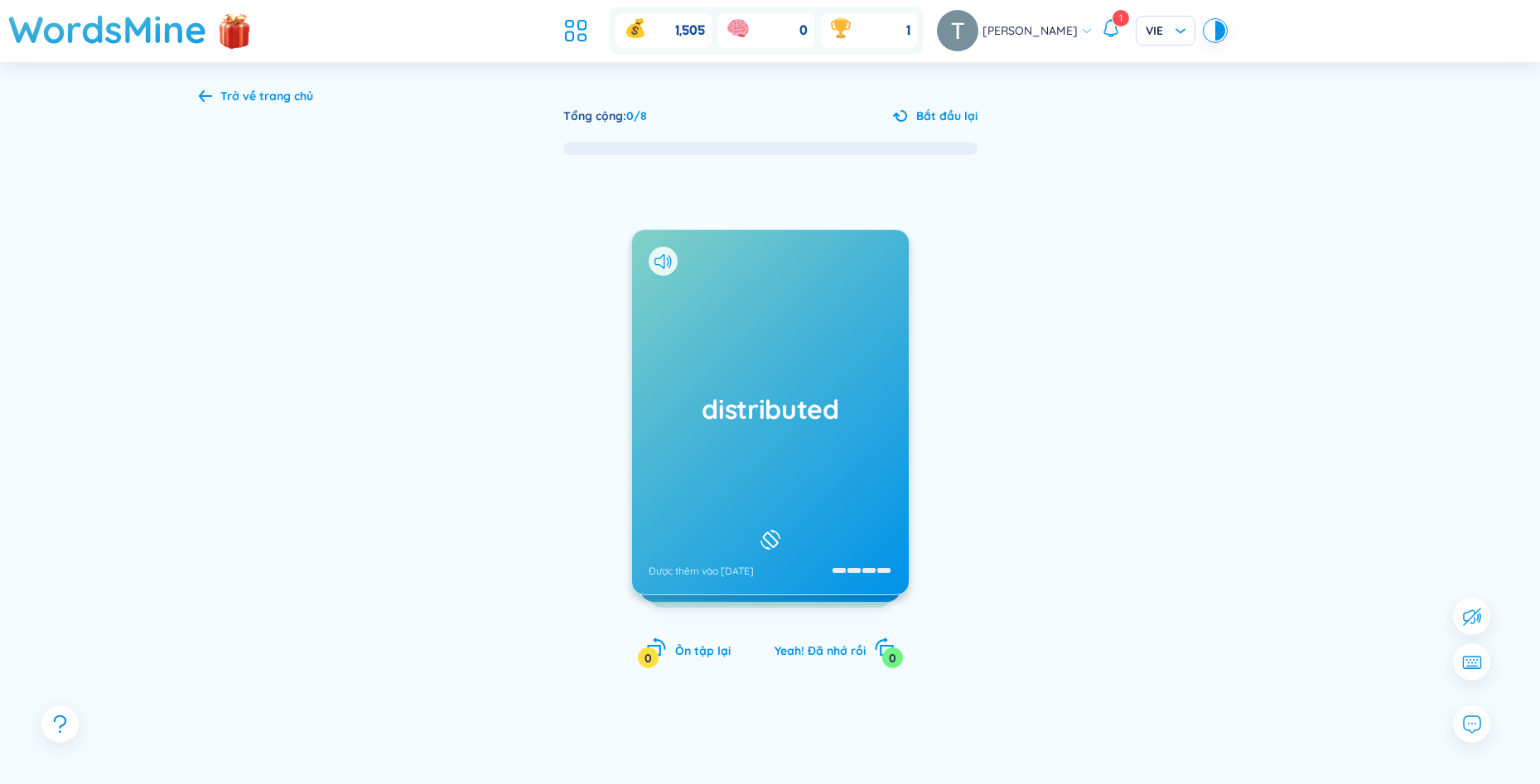
click at [817, 404] on h1 "distributed" at bounding box center [771, 408] width 244 height 36
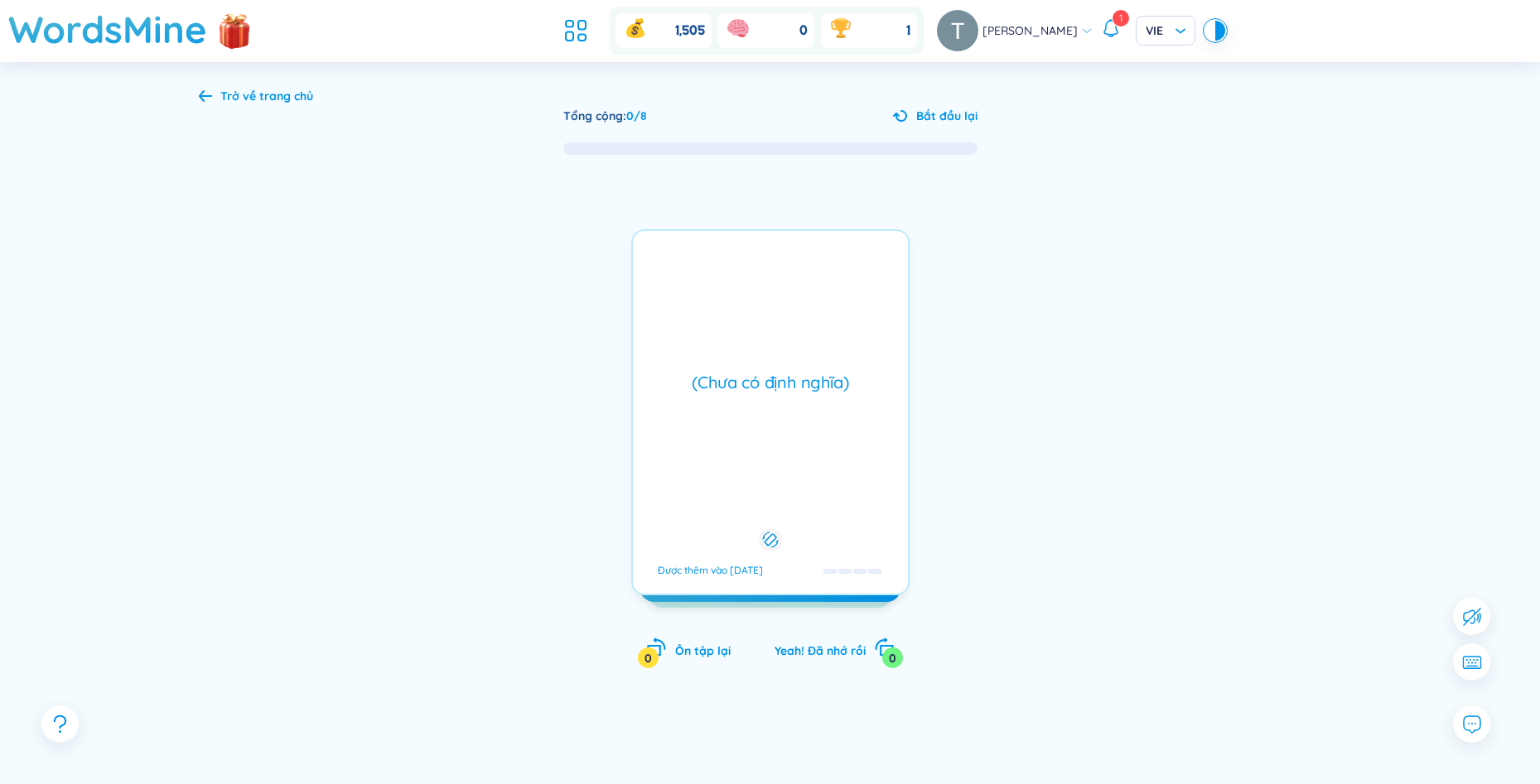
click at [784, 419] on div "(Chưa có định nghĩa) Được thêm vào 28/8/2025" at bounding box center [770, 412] width 278 height 366
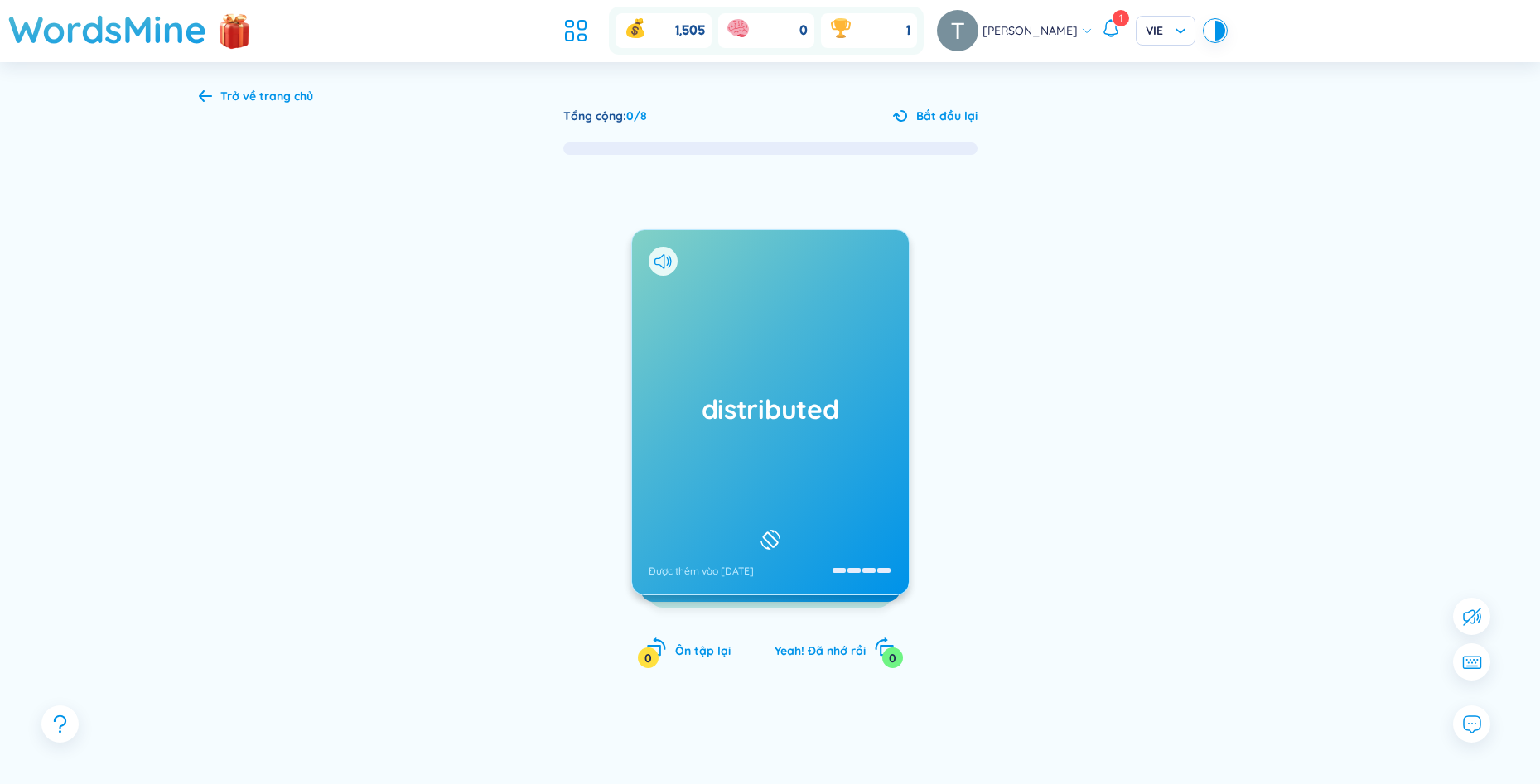
click at [762, 541] on icon at bounding box center [770, 540] width 25 height 19
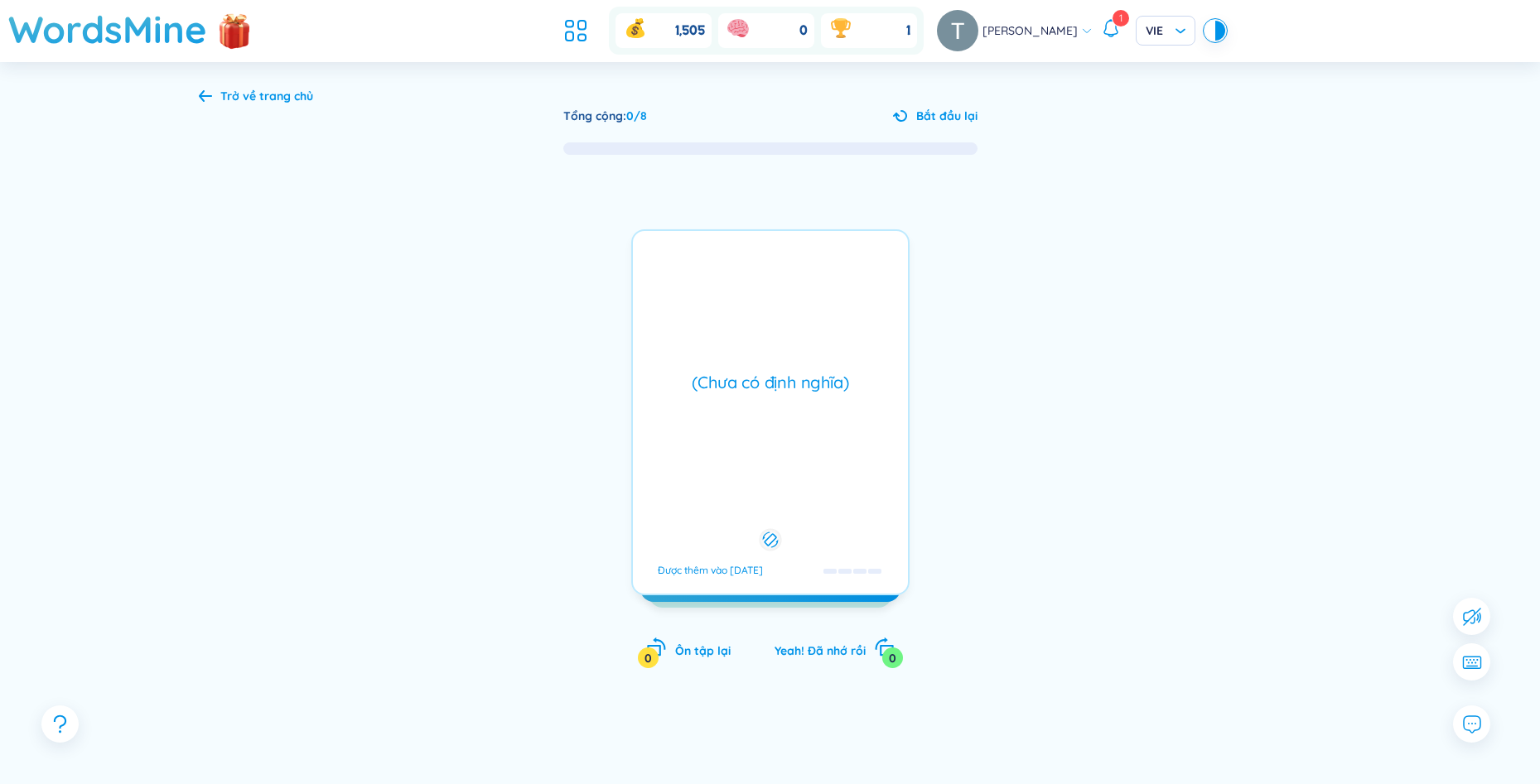
click at [761, 432] on div "distributed Được thêm vào 28/8/2025 (Chưa có định nghĩa) Được thêm vào 28/8/2025" at bounding box center [770, 412] width 278 height 366
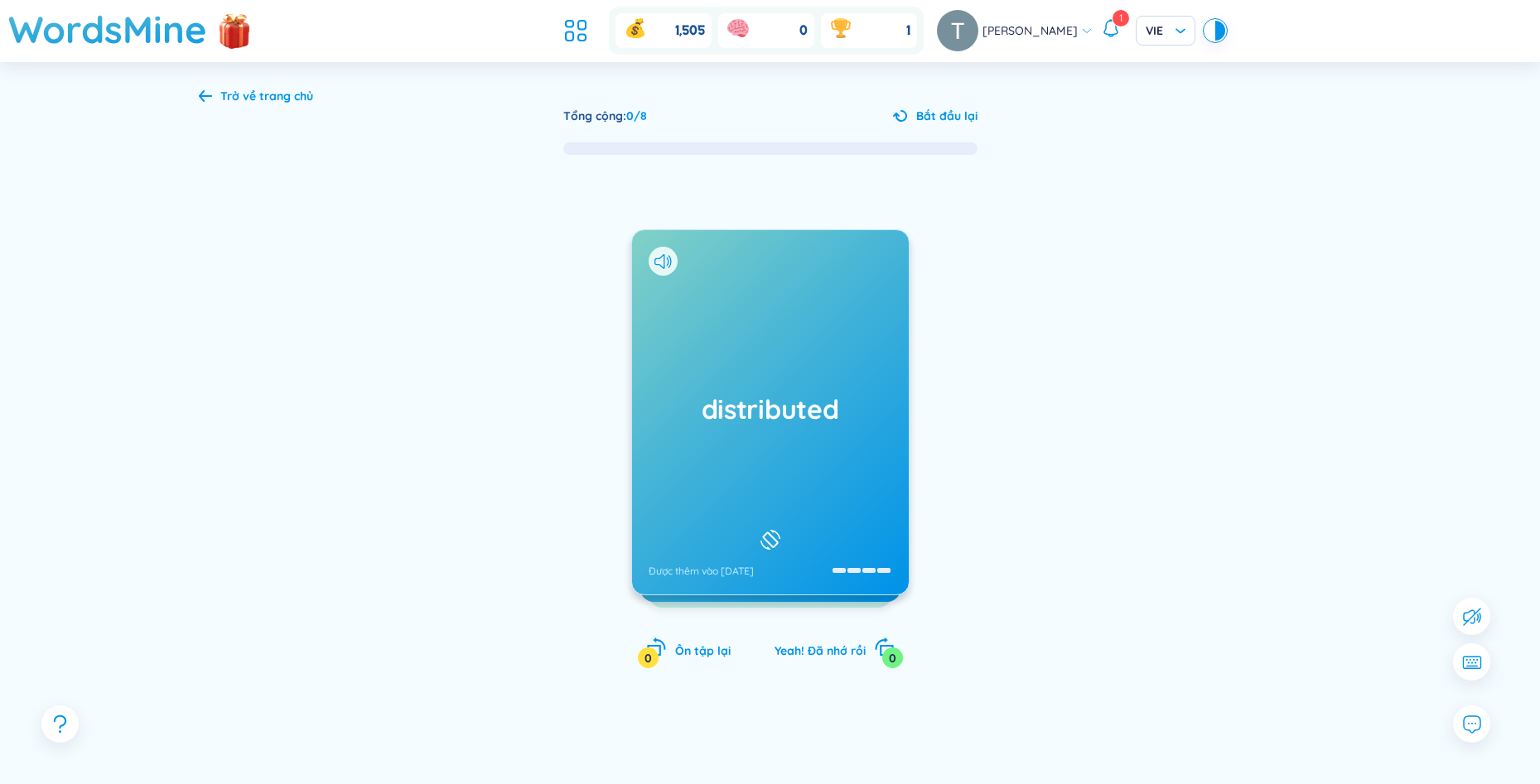
drag, startPoint x: 1084, startPoint y: 513, endPoint x: 1029, endPoint y: 494, distance: 58.2
click at [1083, 513] on div at bounding box center [1157, 465] width 249 height 332
click at [926, 127] on div "Tổng cộng : 0 / 8 Bắt đầu lại distributed Được thêm vào 28/8/2025 (Chưa có định…" at bounding box center [770, 459] width 1143 height 705
click at [935, 121] on span "Bắt đầu lại" at bounding box center [947, 116] width 61 height 19
click at [815, 370] on div "distributed Được thêm vào 28/8/2025" at bounding box center [770, 412] width 277 height 365
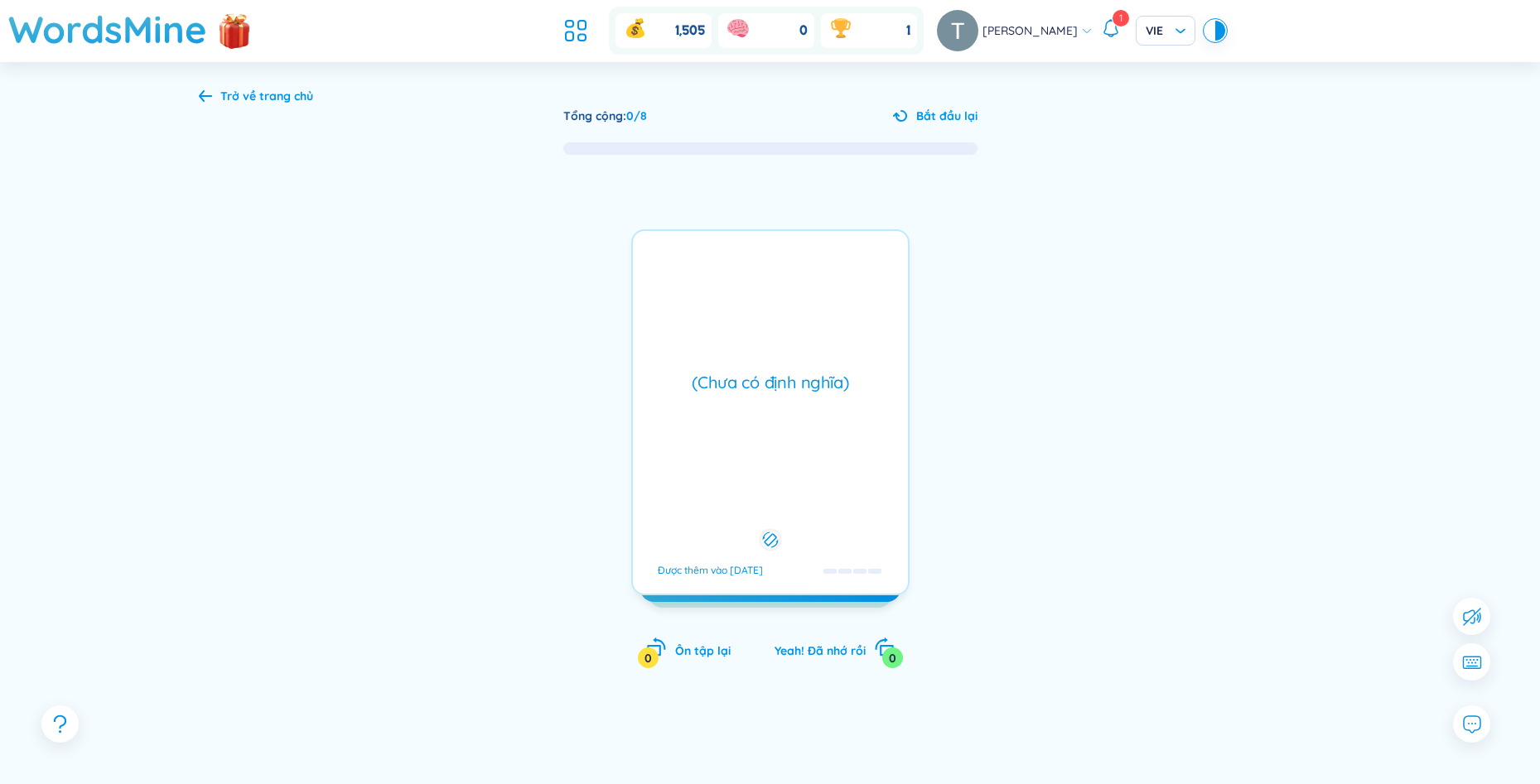
click at [816, 374] on div "(Chưa có định nghĩa)" at bounding box center [770, 382] width 258 height 23
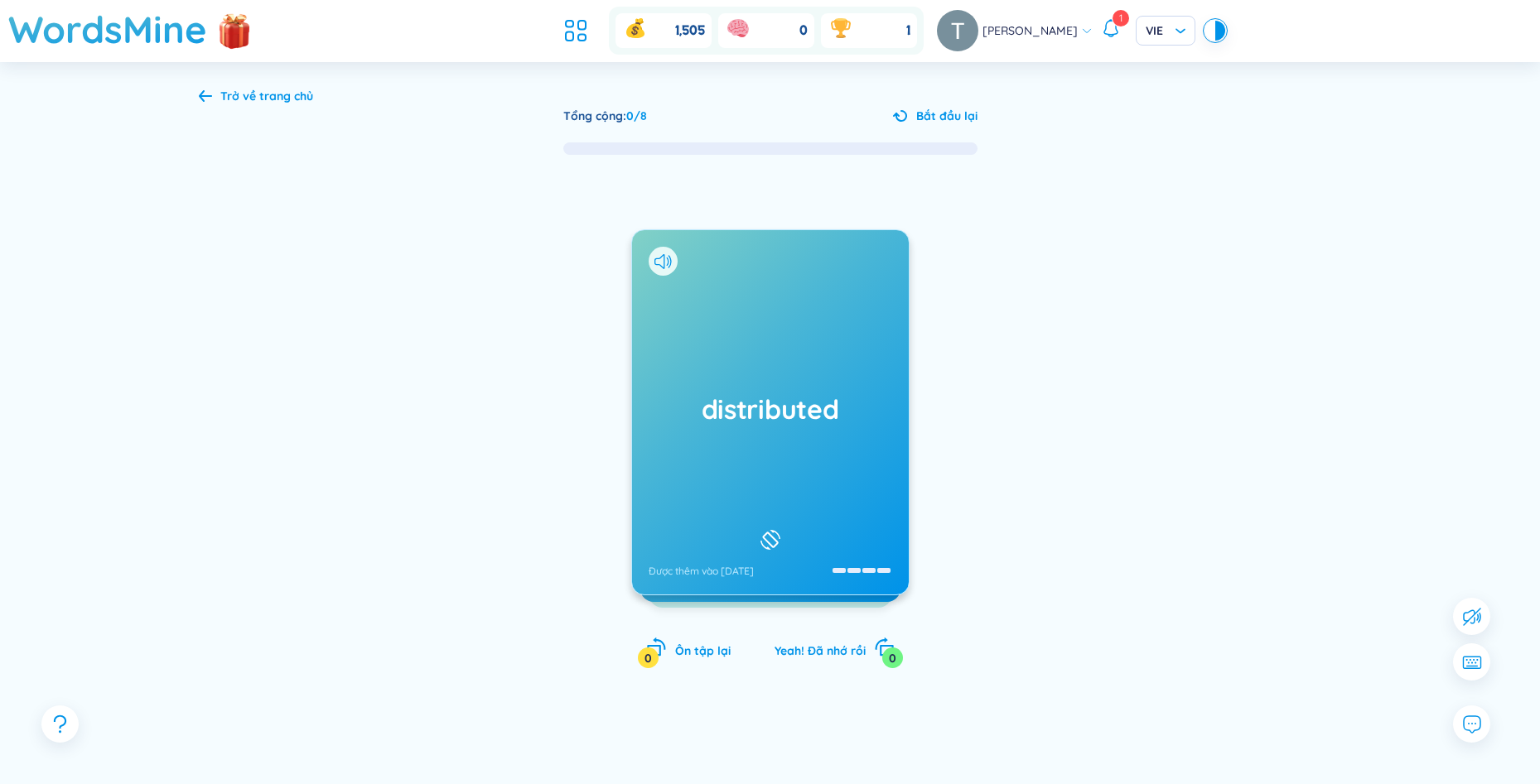
click at [808, 415] on h1 "distributed" at bounding box center [771, 408] width 244 height 36
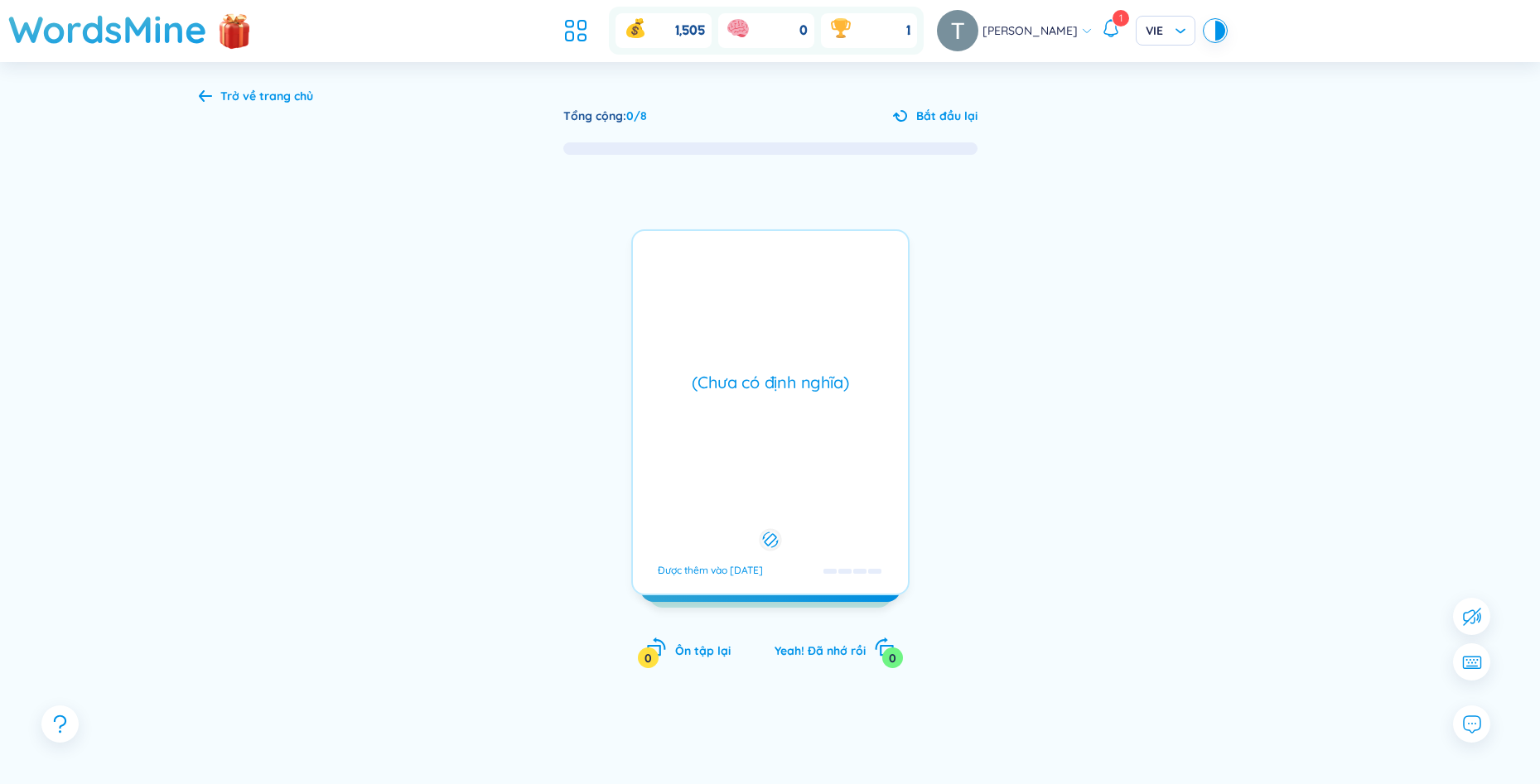
click at [753, 571] on div "Được thêm vào 28/8/2025" at bounding box center [710, 571] width 105 height 14
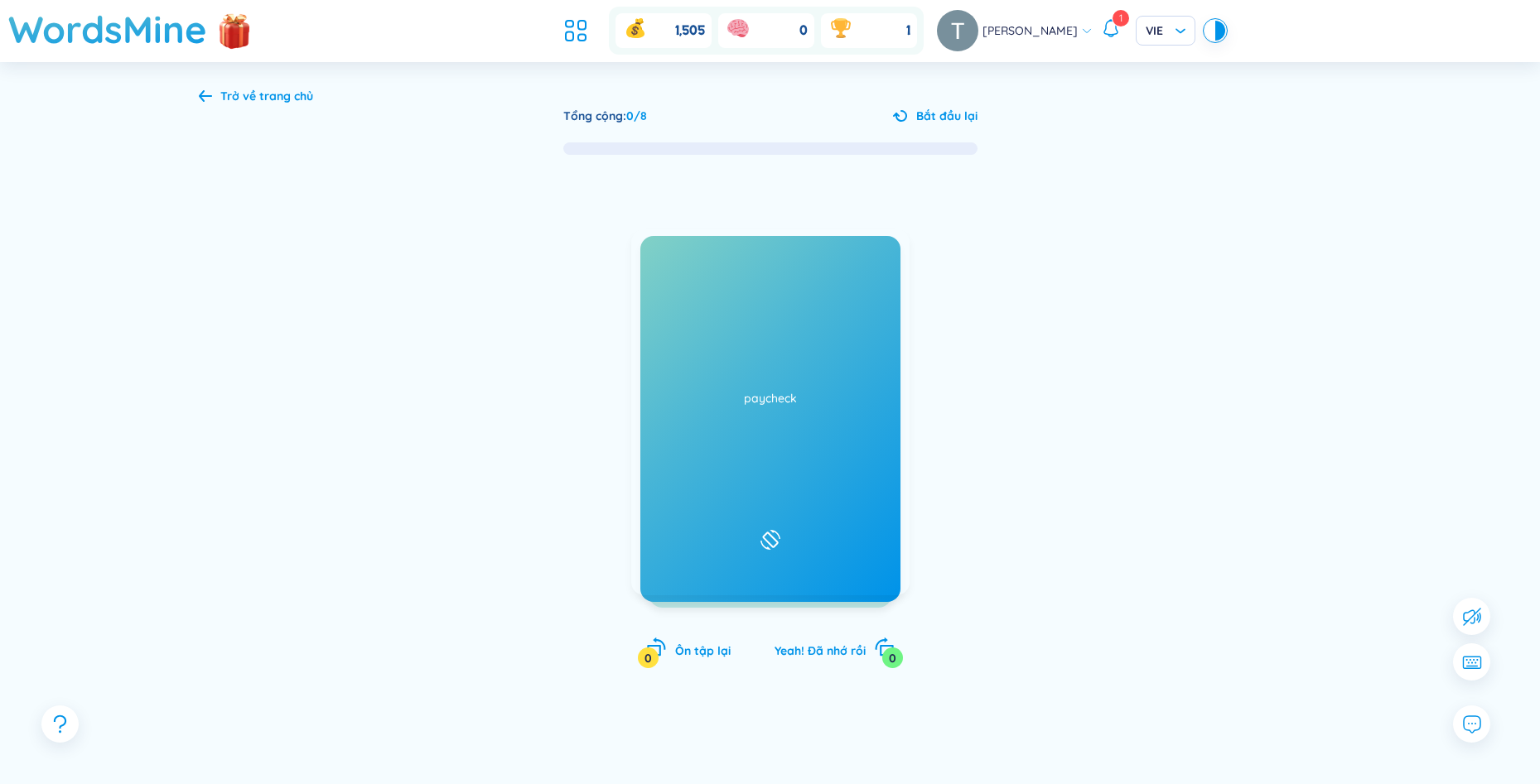
click at [1041, 589] on div at bounding box center [1157, 465] width 249 height 332
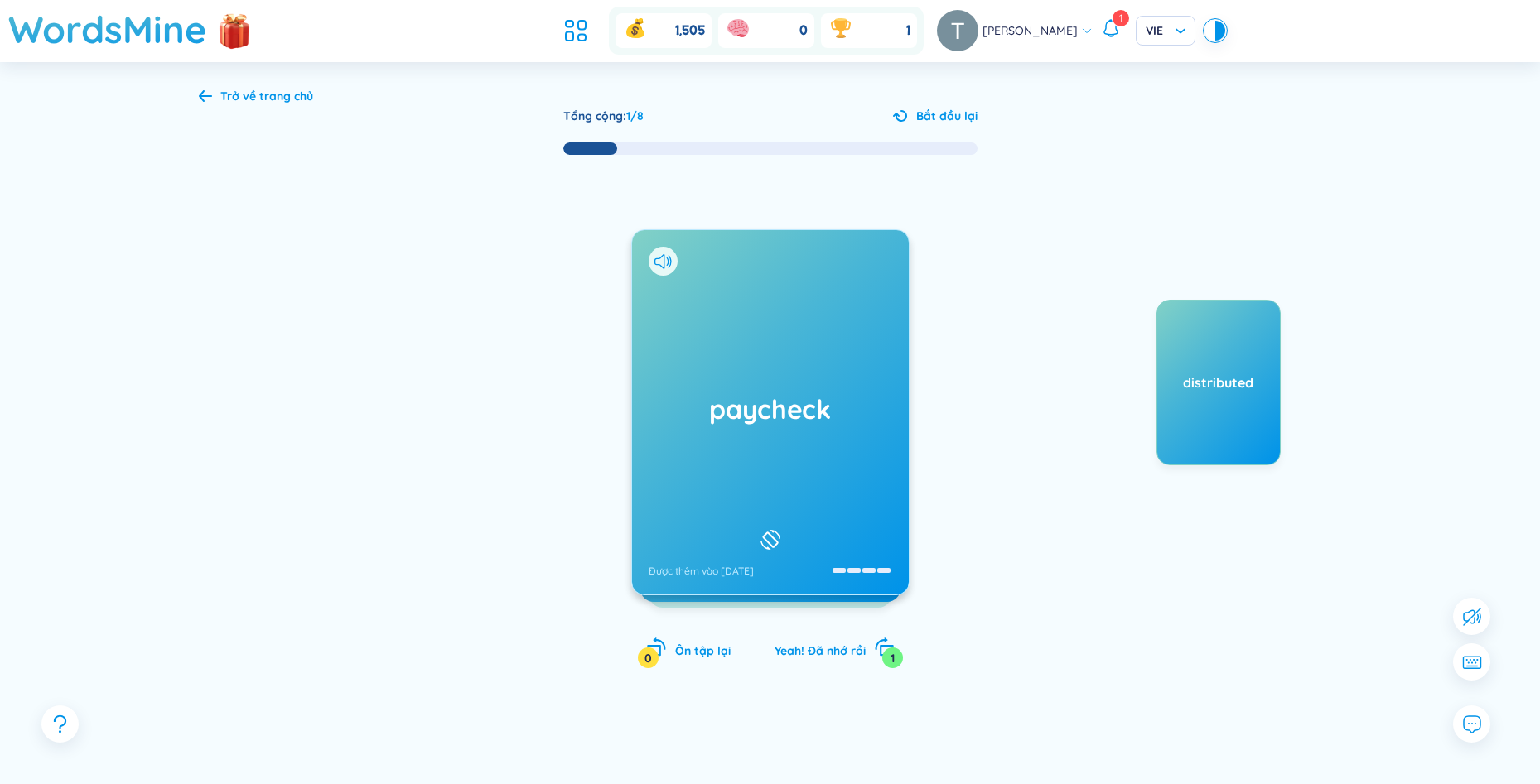
click at [870, 432] on div "paycheck Được thêm vào 28/8/2025" at bounding box center [770, 412] width 277 height 365
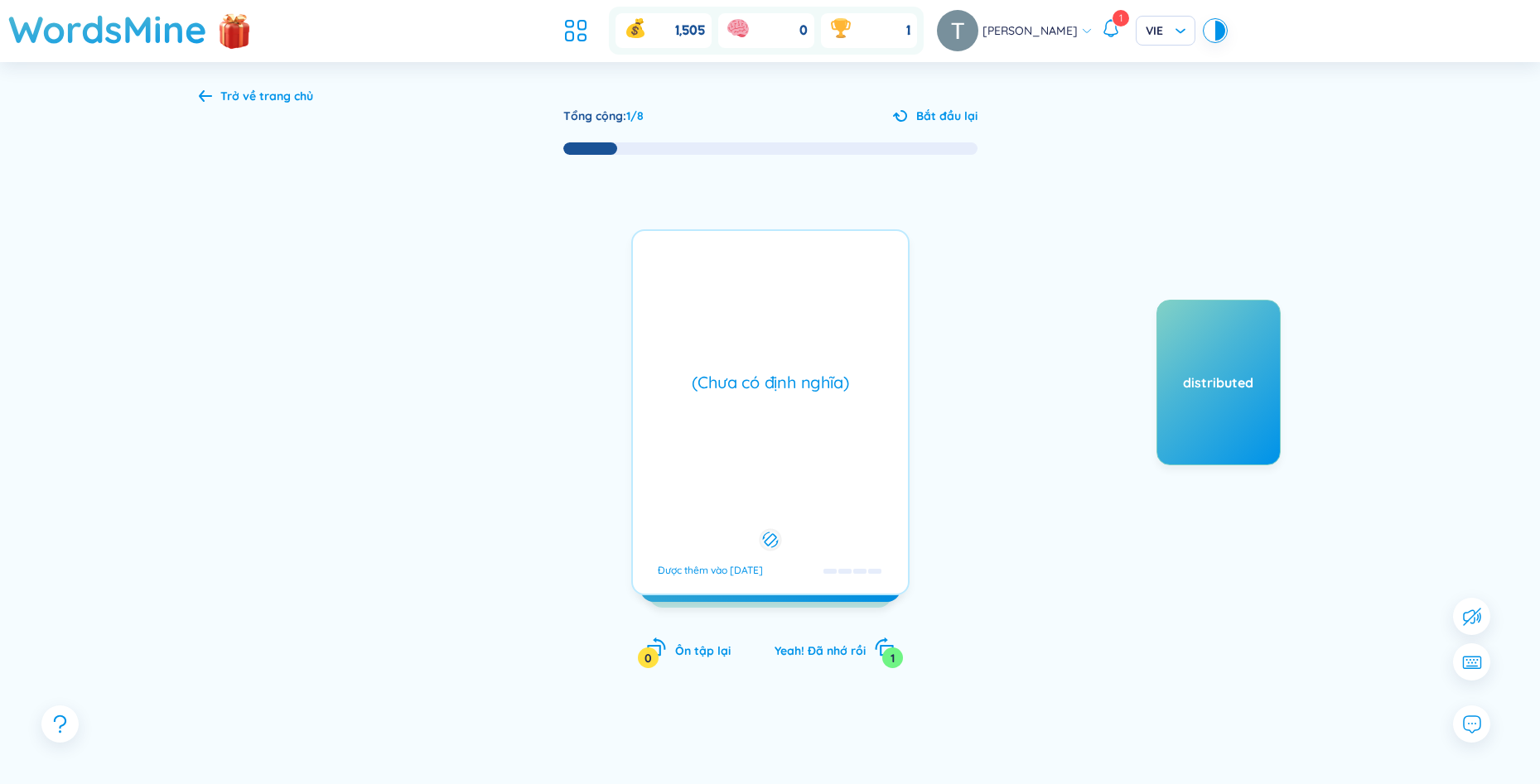
click at [870, 432] on div "(Chưa có định nghĩa) Được thêm vào 28/8/2025" at bounding box center [770, 412] width 278 height 366
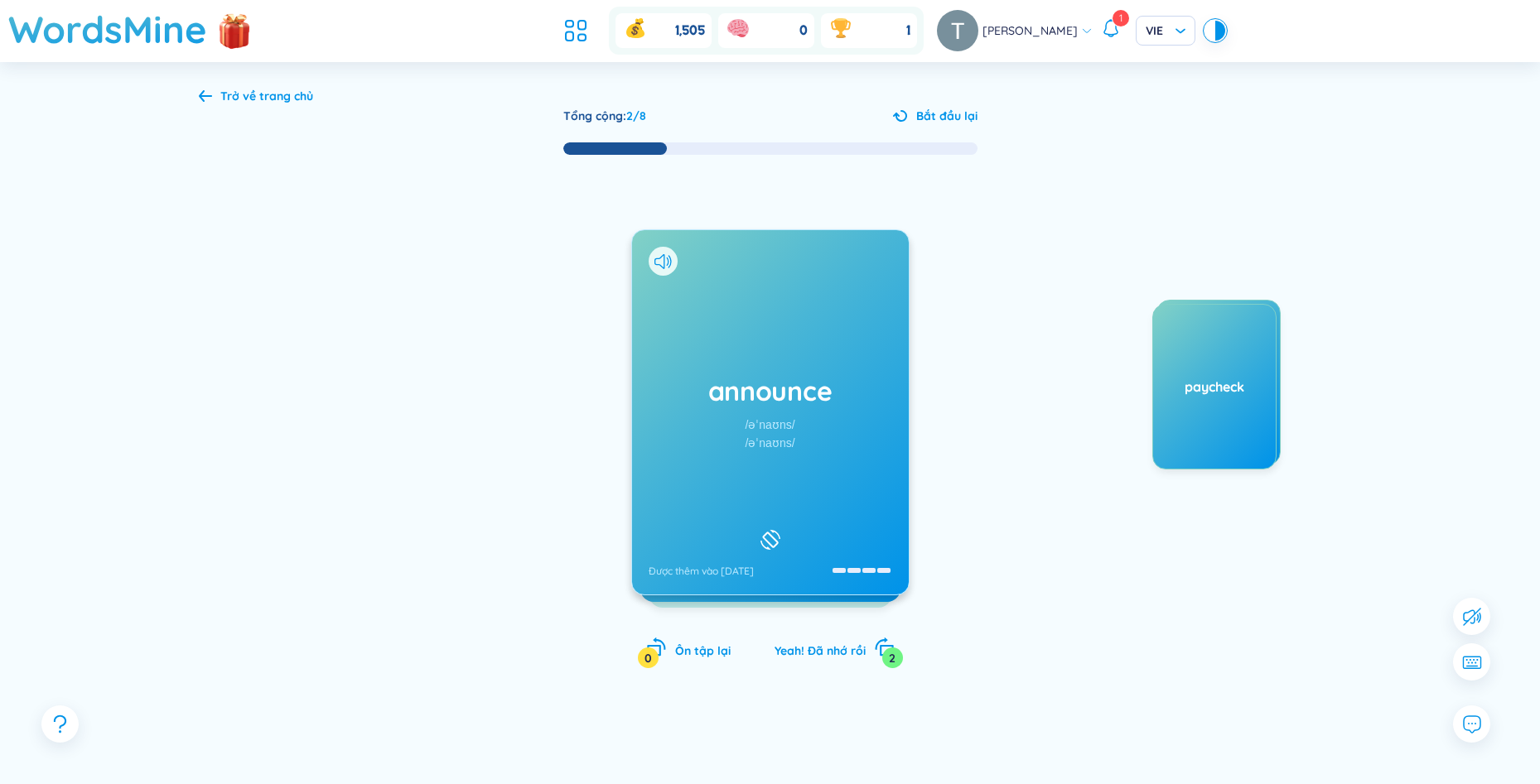
click at [808, 439] on div "announce /əˈnaʊns/ /əˈnaʊns/ Được thêm vào 8/11/2023" at bounding box center [770, 412] width 277 height 365
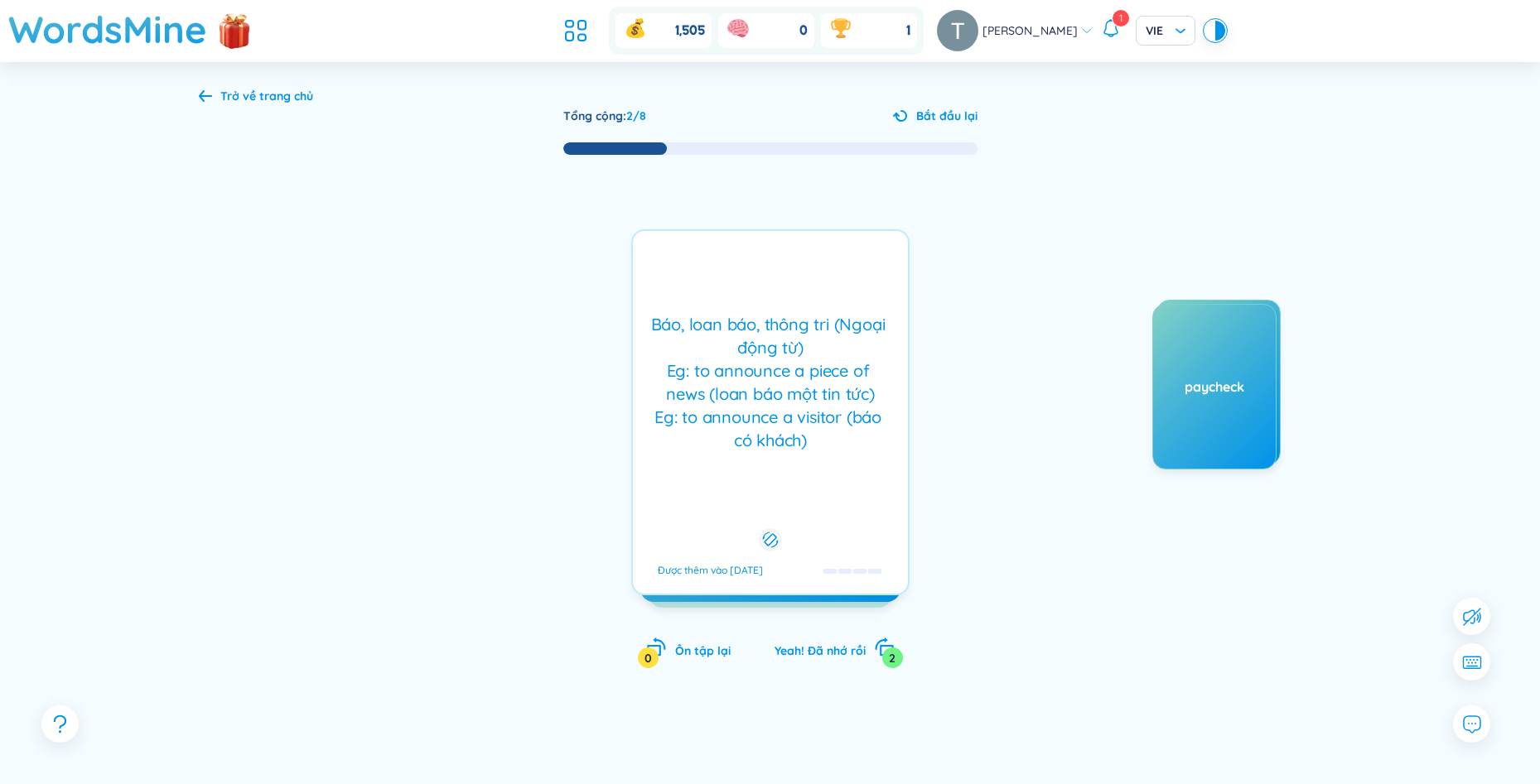
click at [808, 439] on div "Báo, loan báo, thông tri (Ngoại động từ) Eg: to announce a piece of news (loan …" at bounding box center [770, 382] width 258 height 139
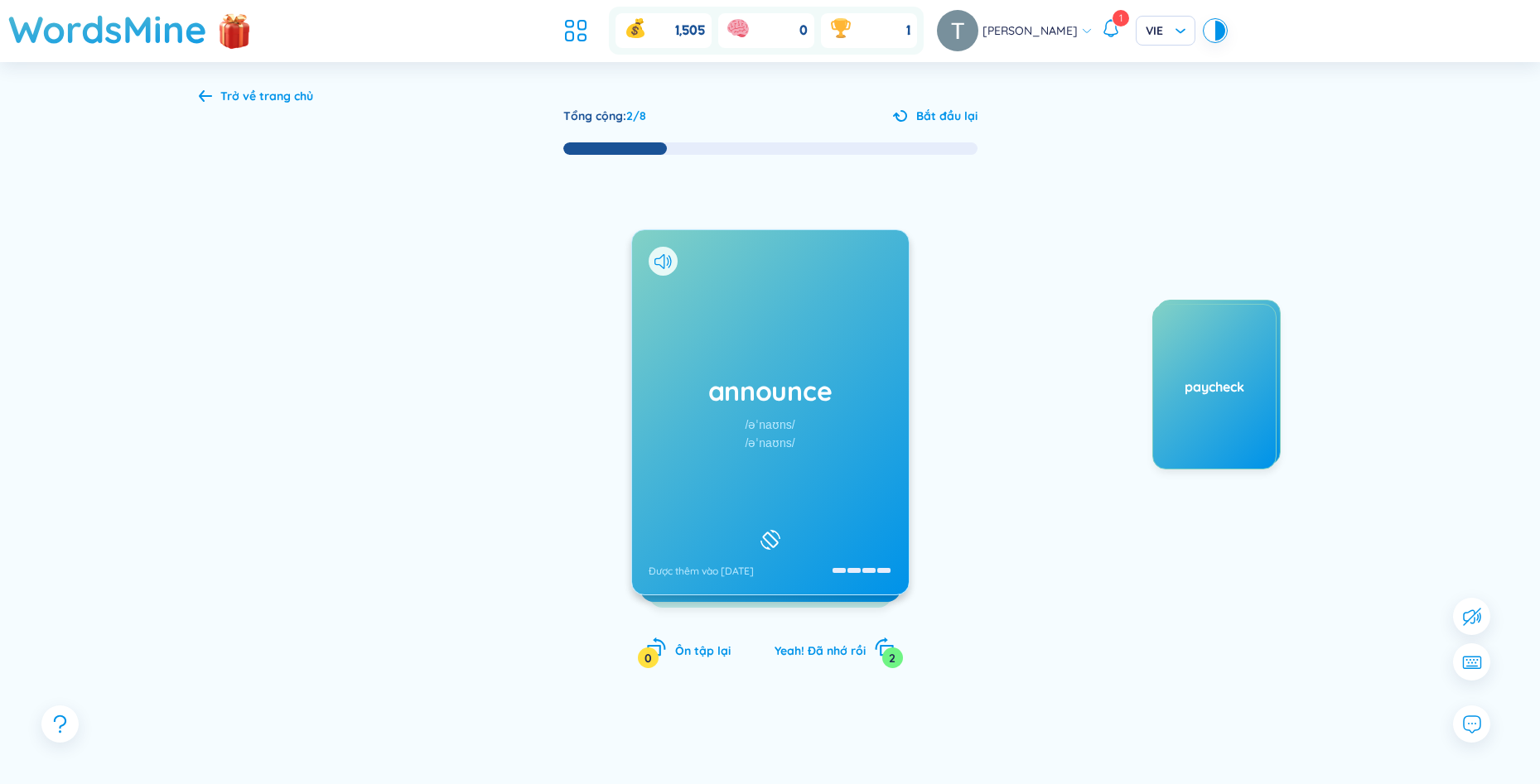
click at [808, 439] on div "announce /əˈnaʊns/ /əˈnaʊns/ Được thêm vào 8/11/2023" at bounding box center [770, 412] width 277 height 365
click at [779, 431] on div "largest Được thêm vào 8/11/2023" at bounding box center [770, 412] width 277 height 365
click at [836, 440] on div "crowd /kraʊd/ /kraʊd/ Được thêm vào 16/10/2023" at bounding box center [770, 412] width 277 height 365
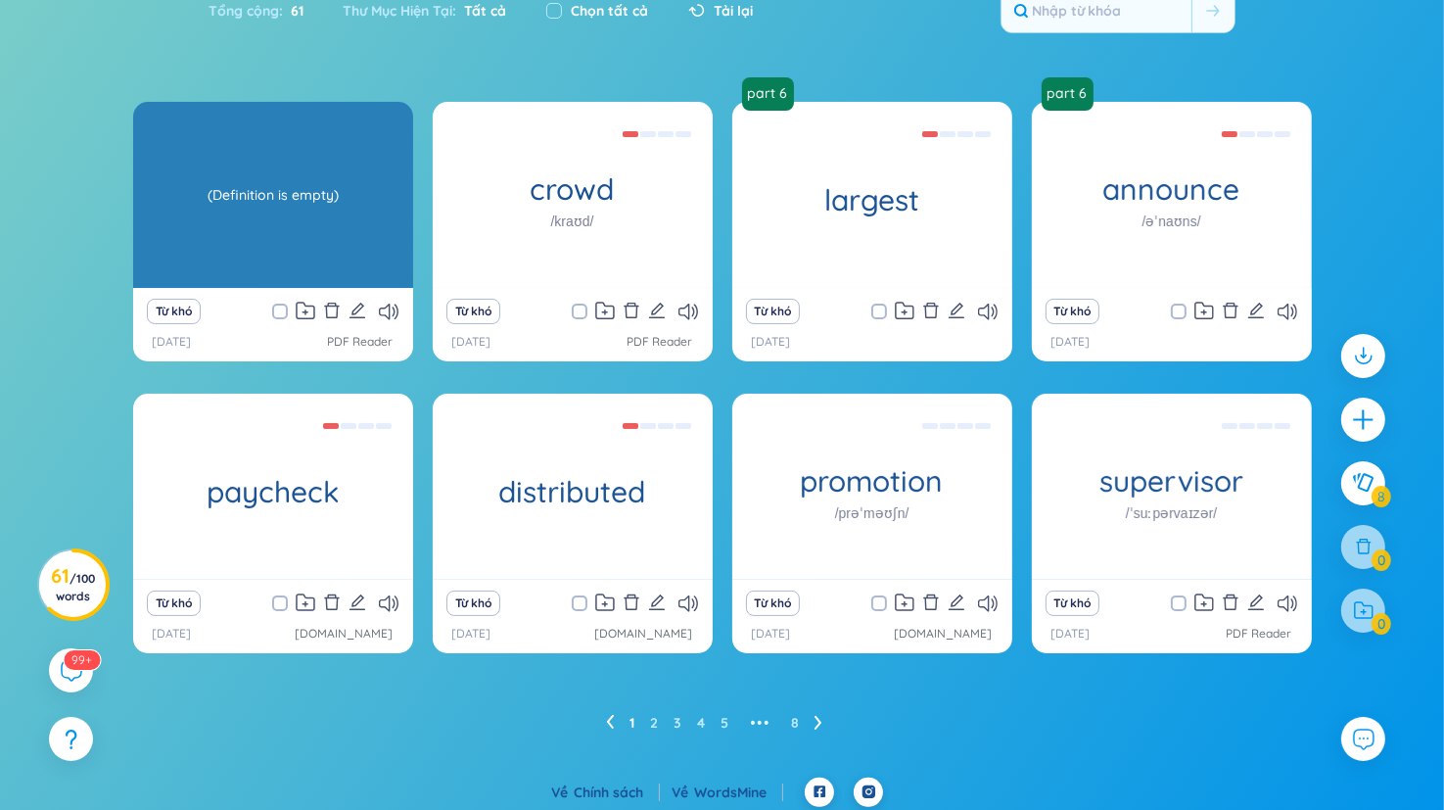
scroll to position [161, 0]
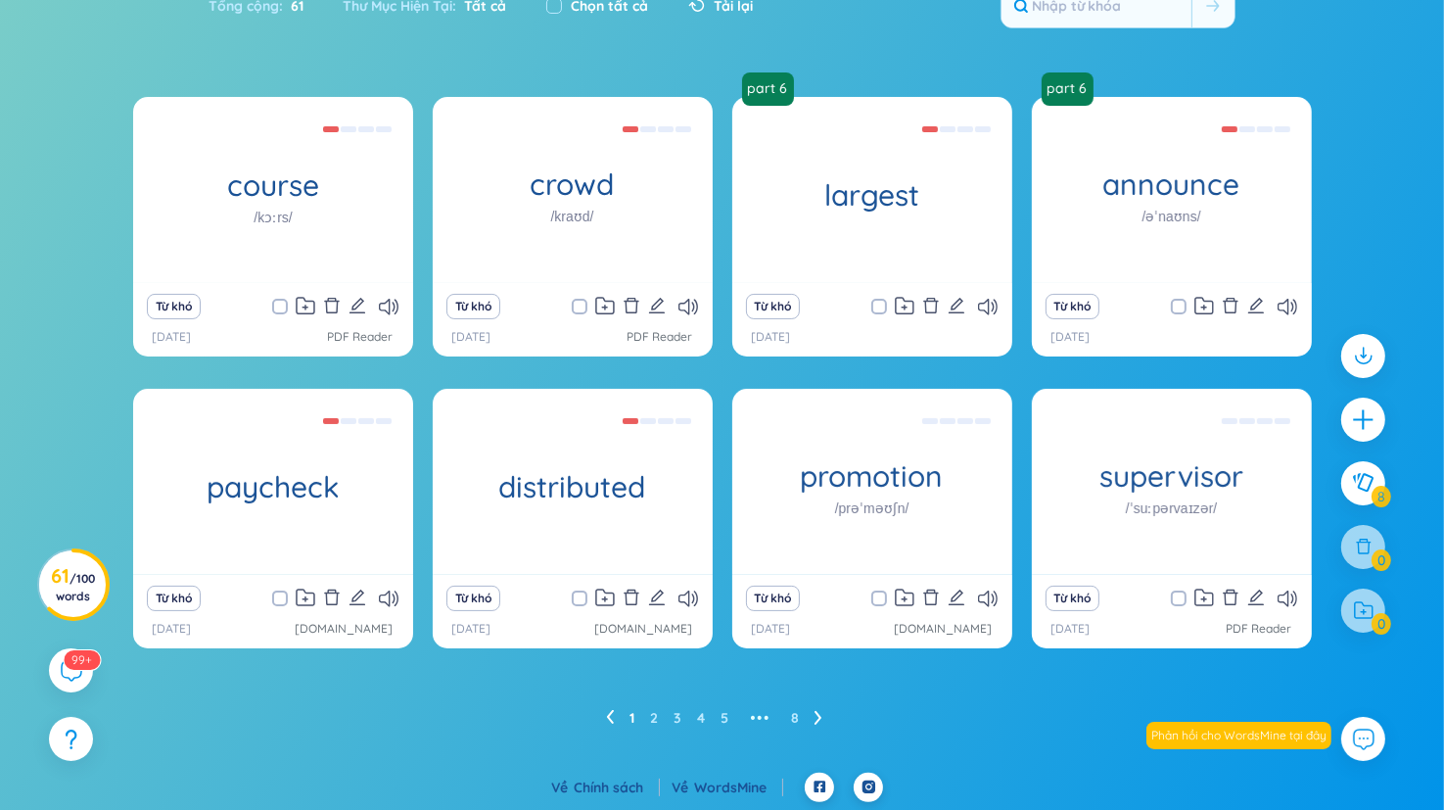
click at [819, 718] on icon at bounding box center [818, 718] width 7 height 14
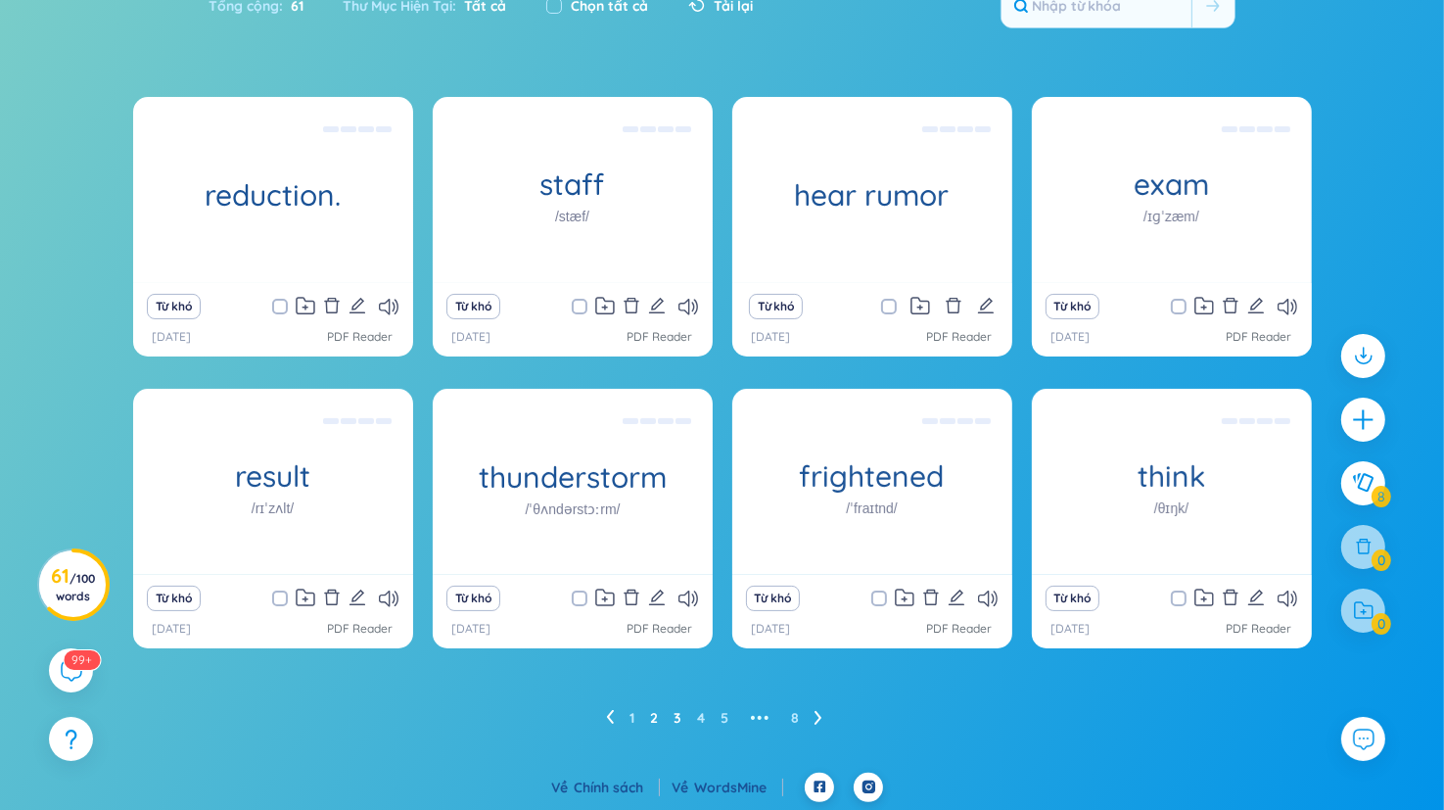
click at [676, 719] on link "3" at bounding box center [678, 717] width 8 height 29
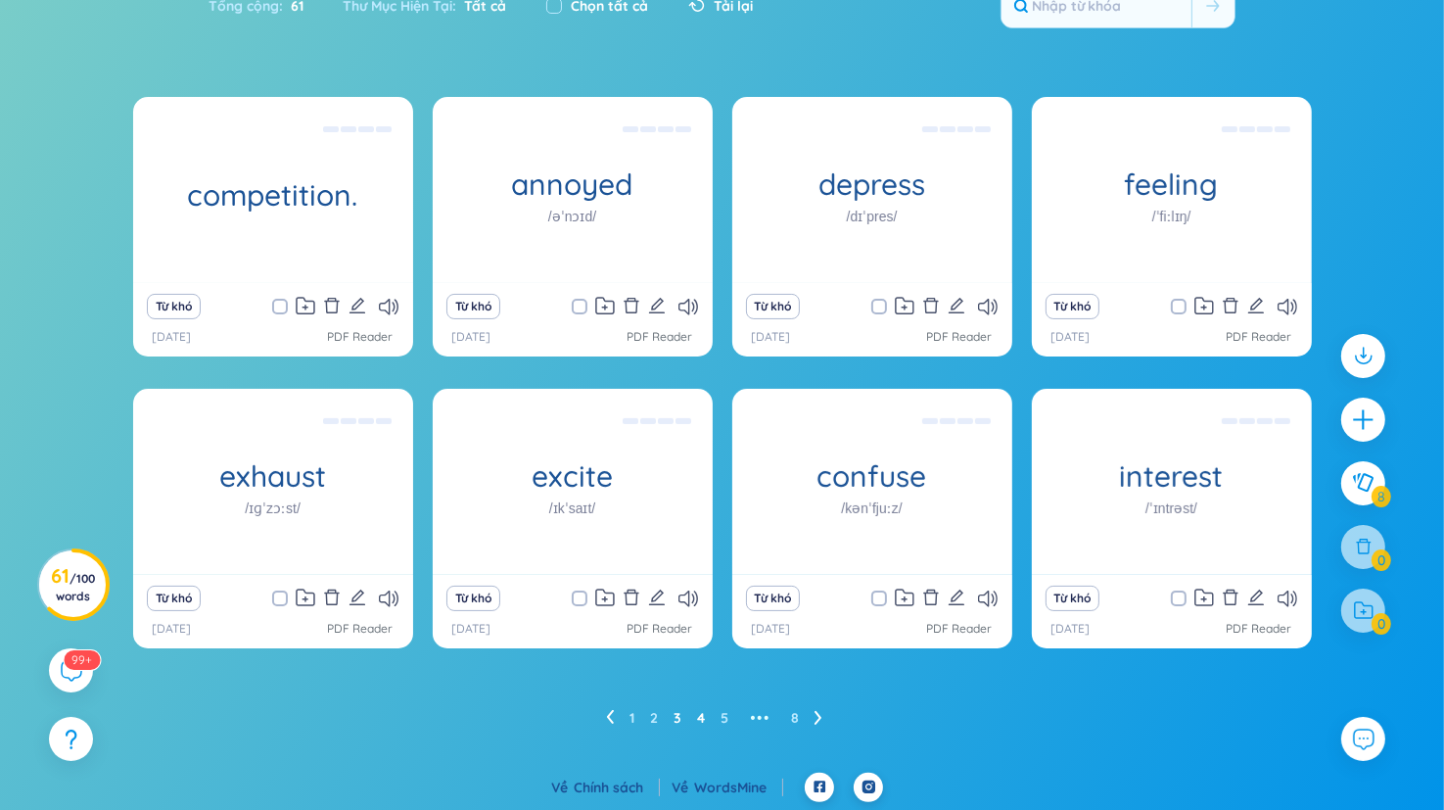
click at [697, 716] on link "4" at bounding box center [701, 717] width 8 height 29
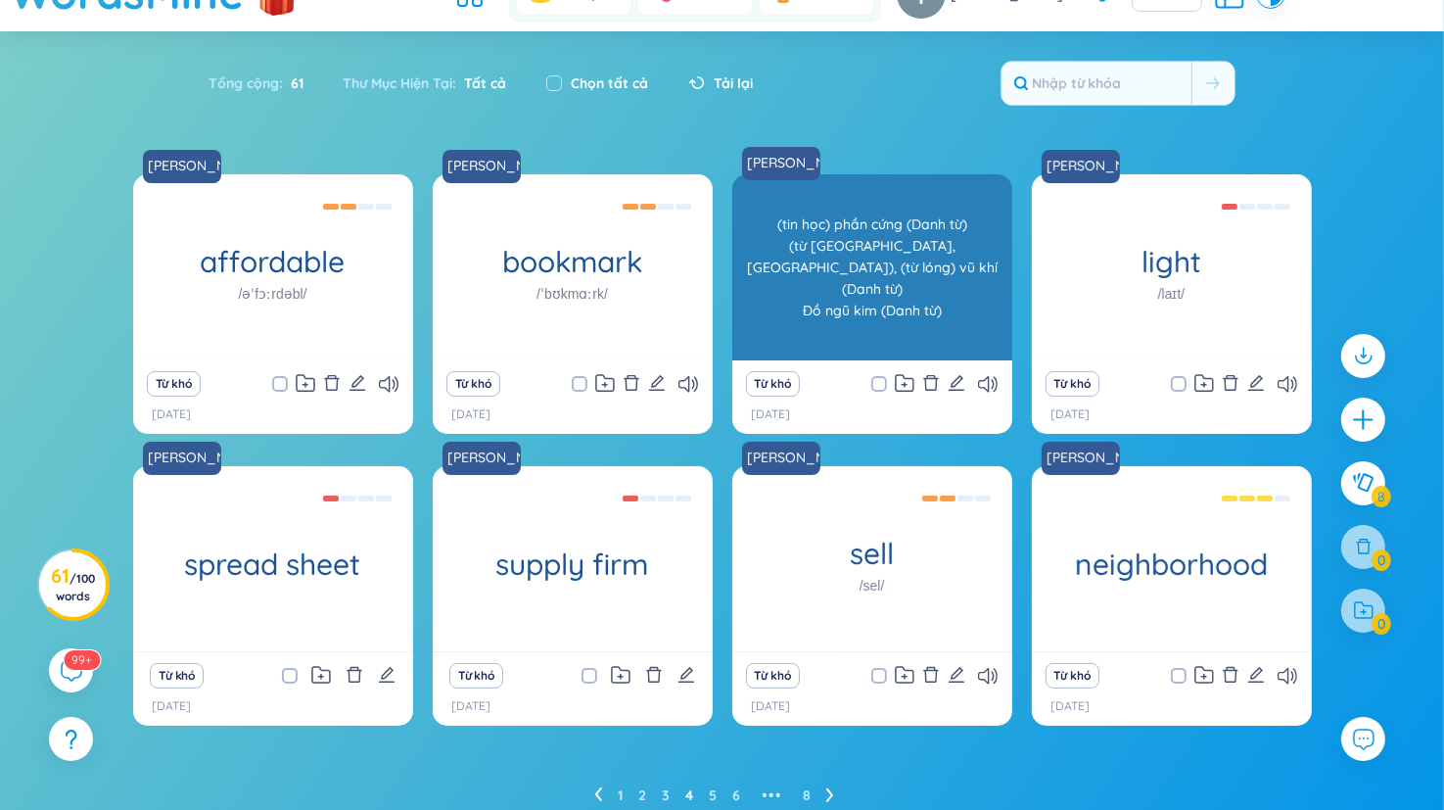
scroll to position [0, 0]
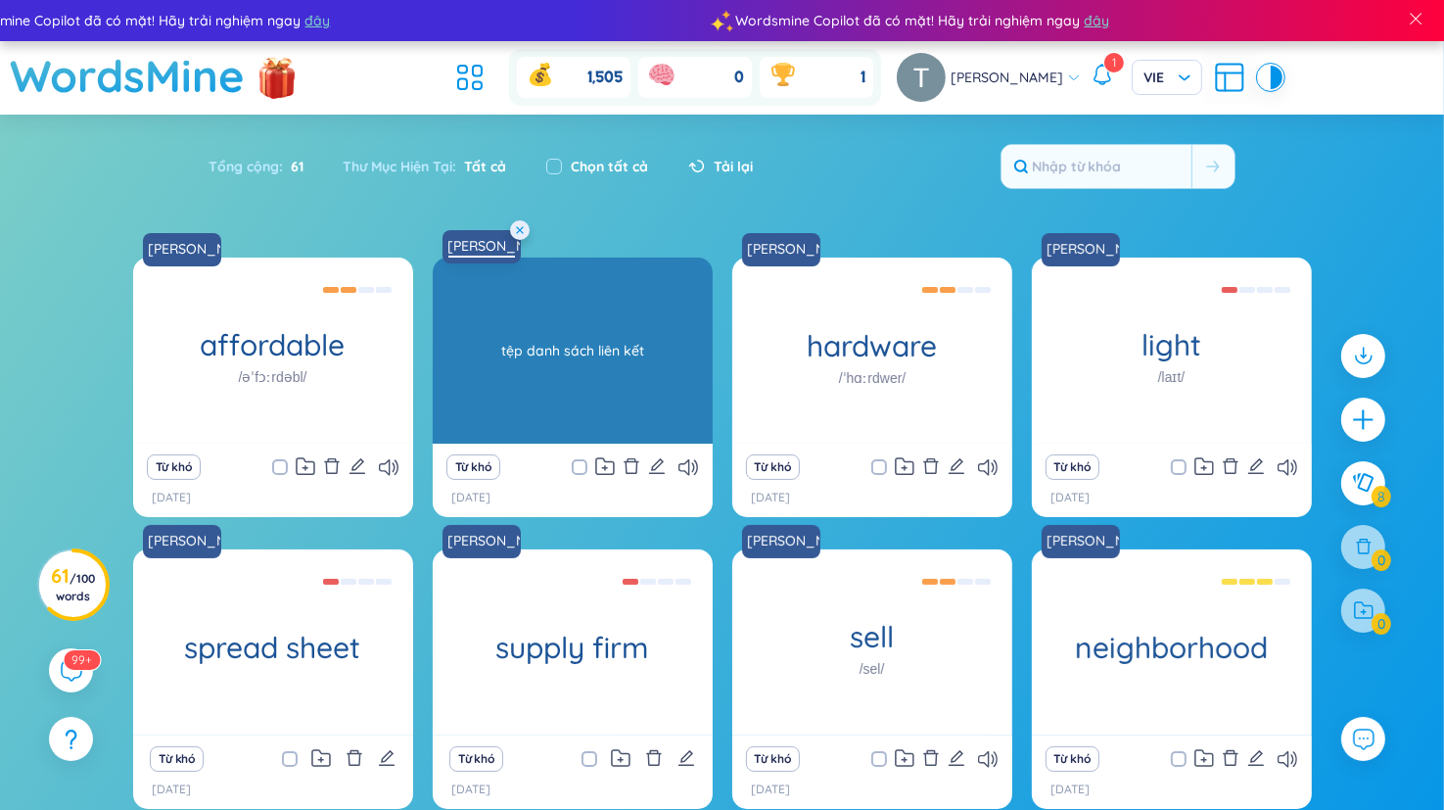
click at [478, 237] on link "Đặng Gia Nhân" at bounding box center [482, 246] width 82 height 20
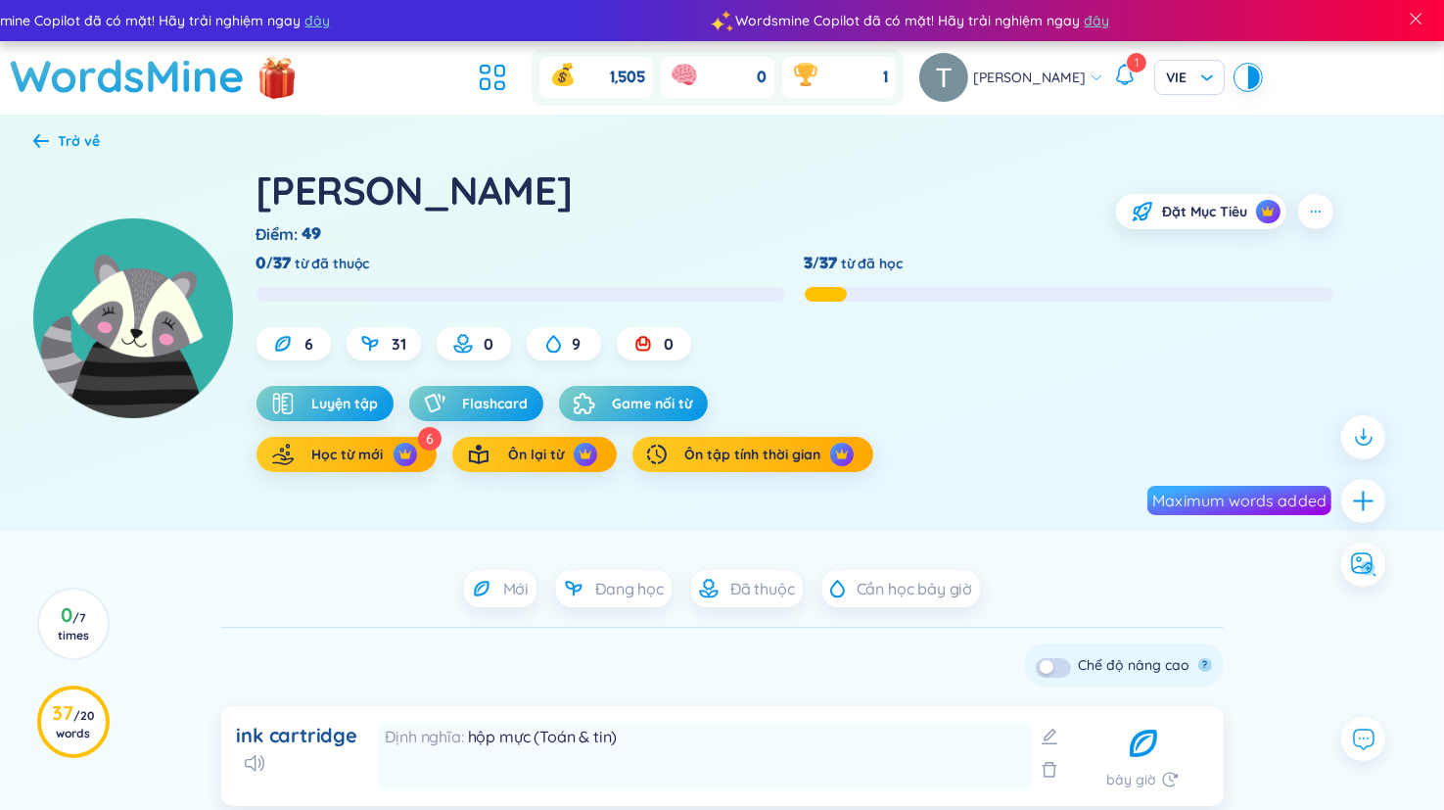
click at [57, 146] on div "Trở về" at bounding box center [67, 141] width 68 height 22
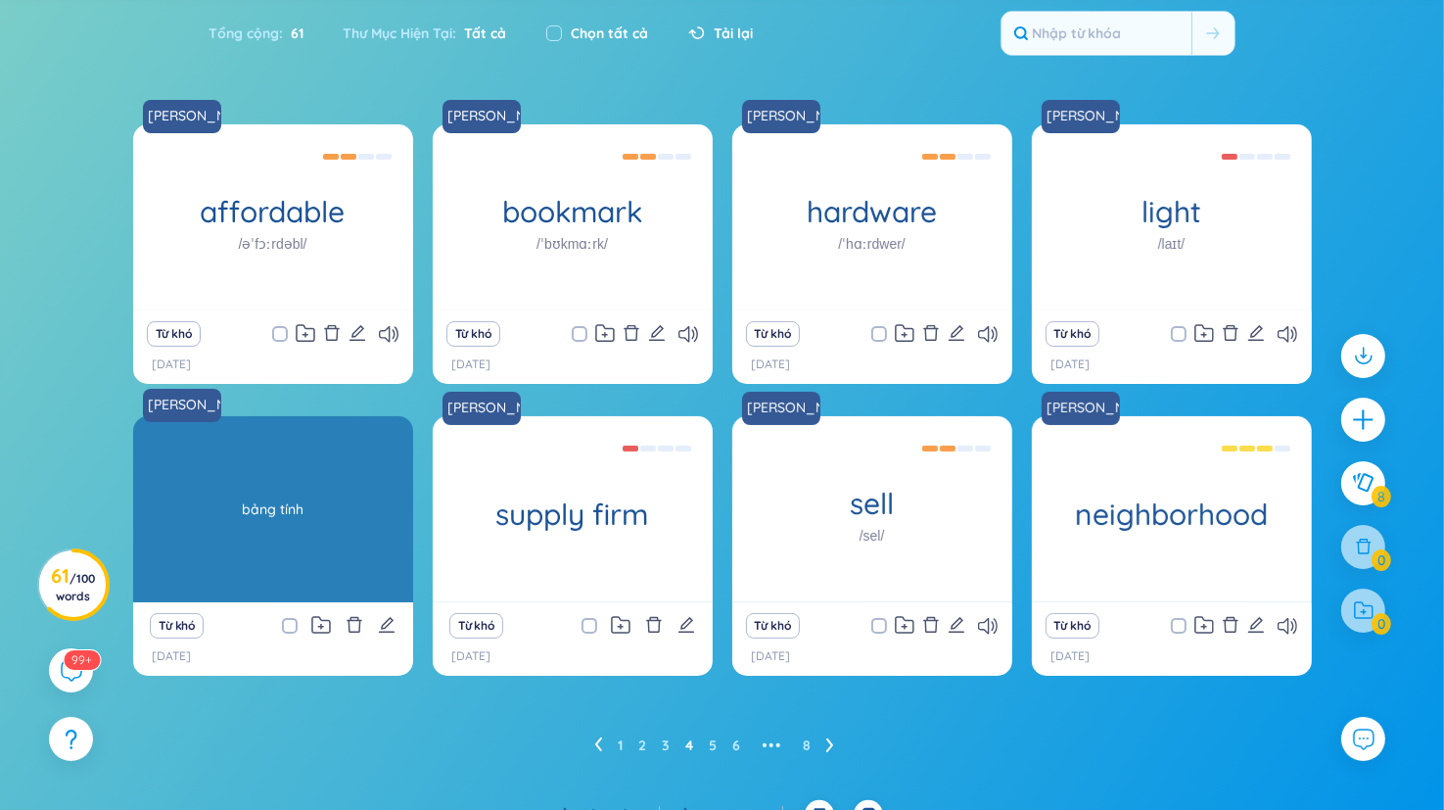
scroll to position [161, 0]
